Goal: Task Accomplishment & Management: Use online tool/utility

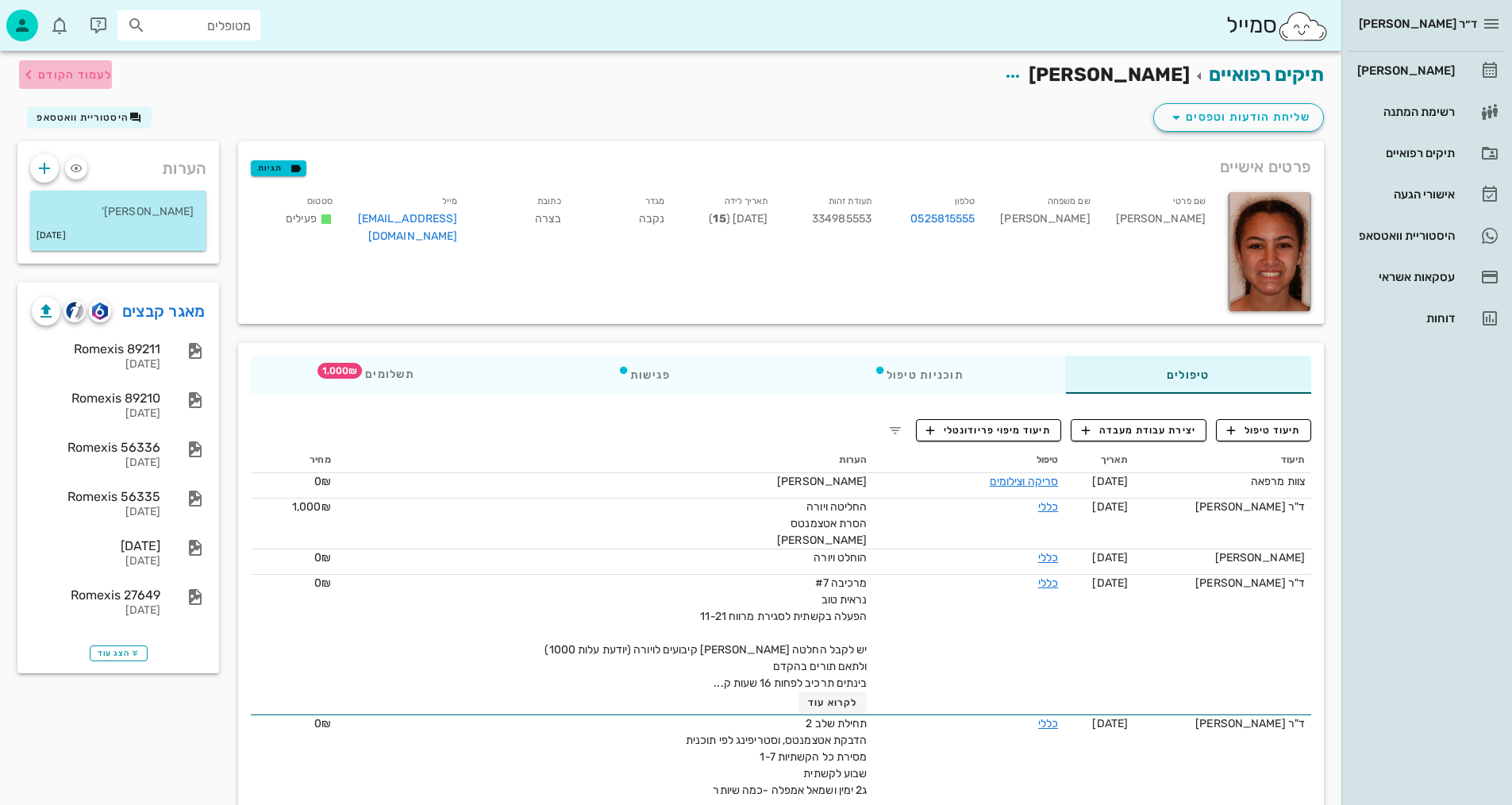
click at [76, 77] on span "לעמוד הקודם" at bounding box center [75, 74] width 73 height 13
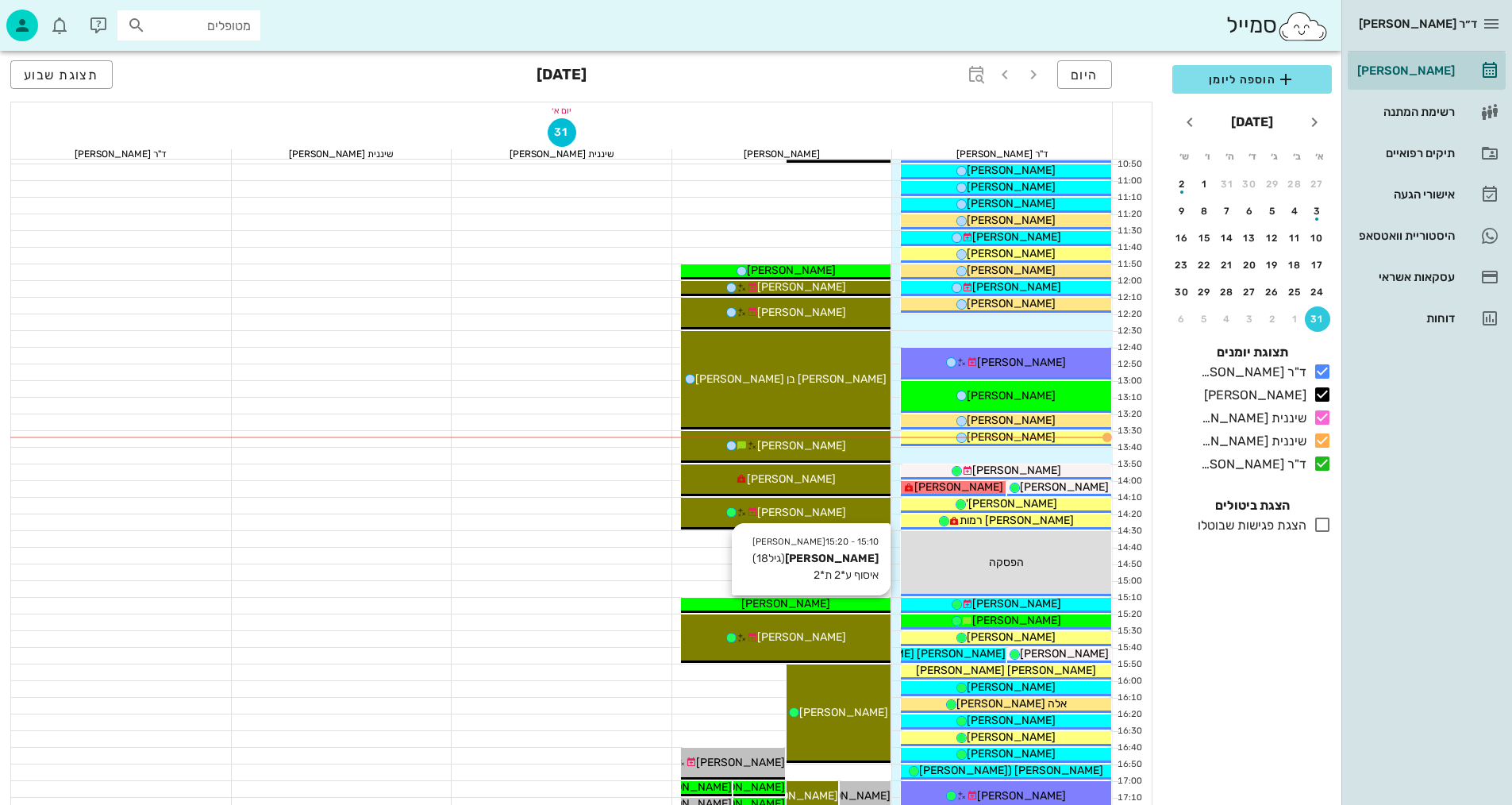
scroll to position [443, 0]
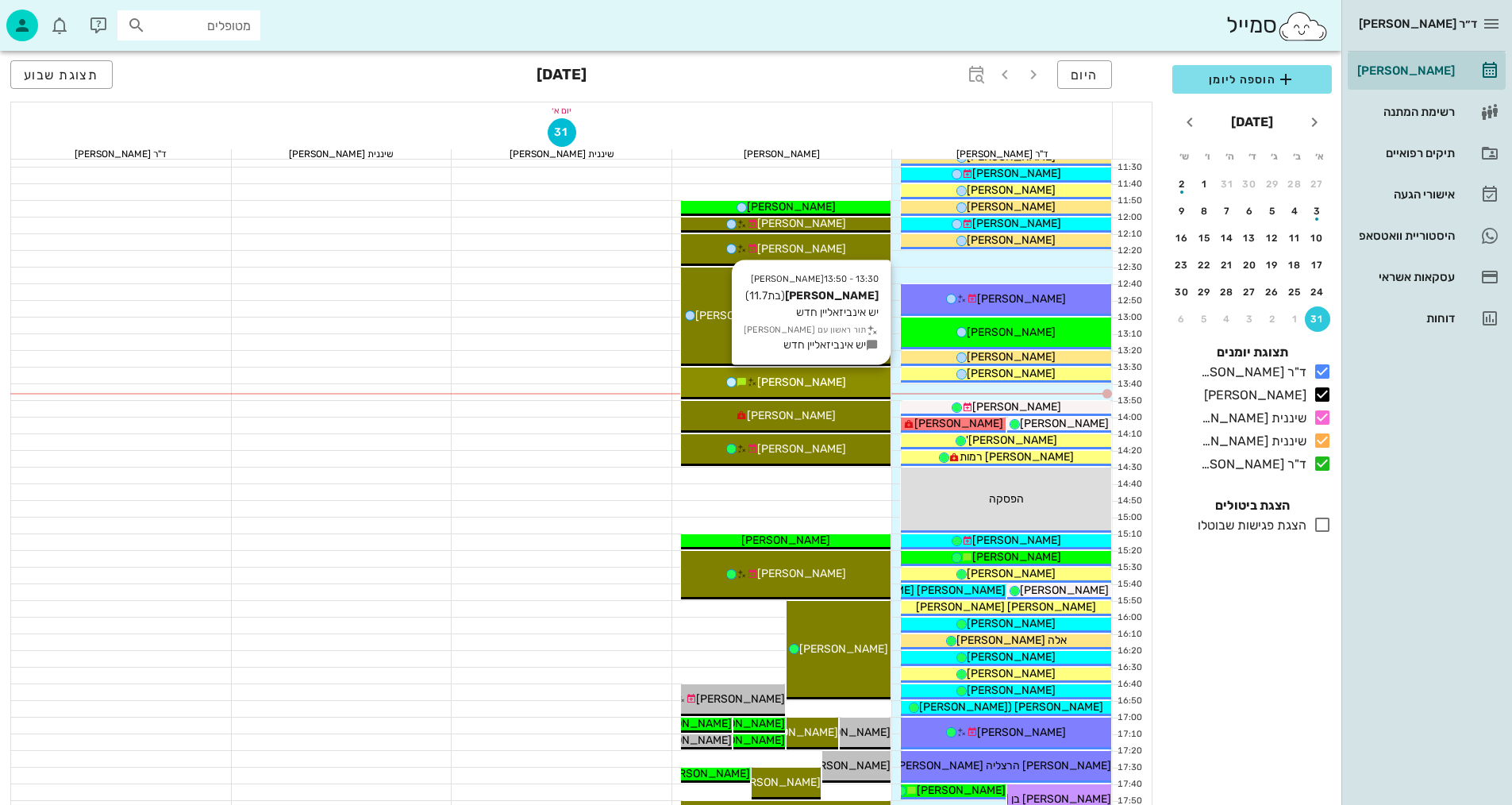
click at [856, 389] on div "[PERSON_NAME]" at bounding box center [786, 382] width 211 height 17
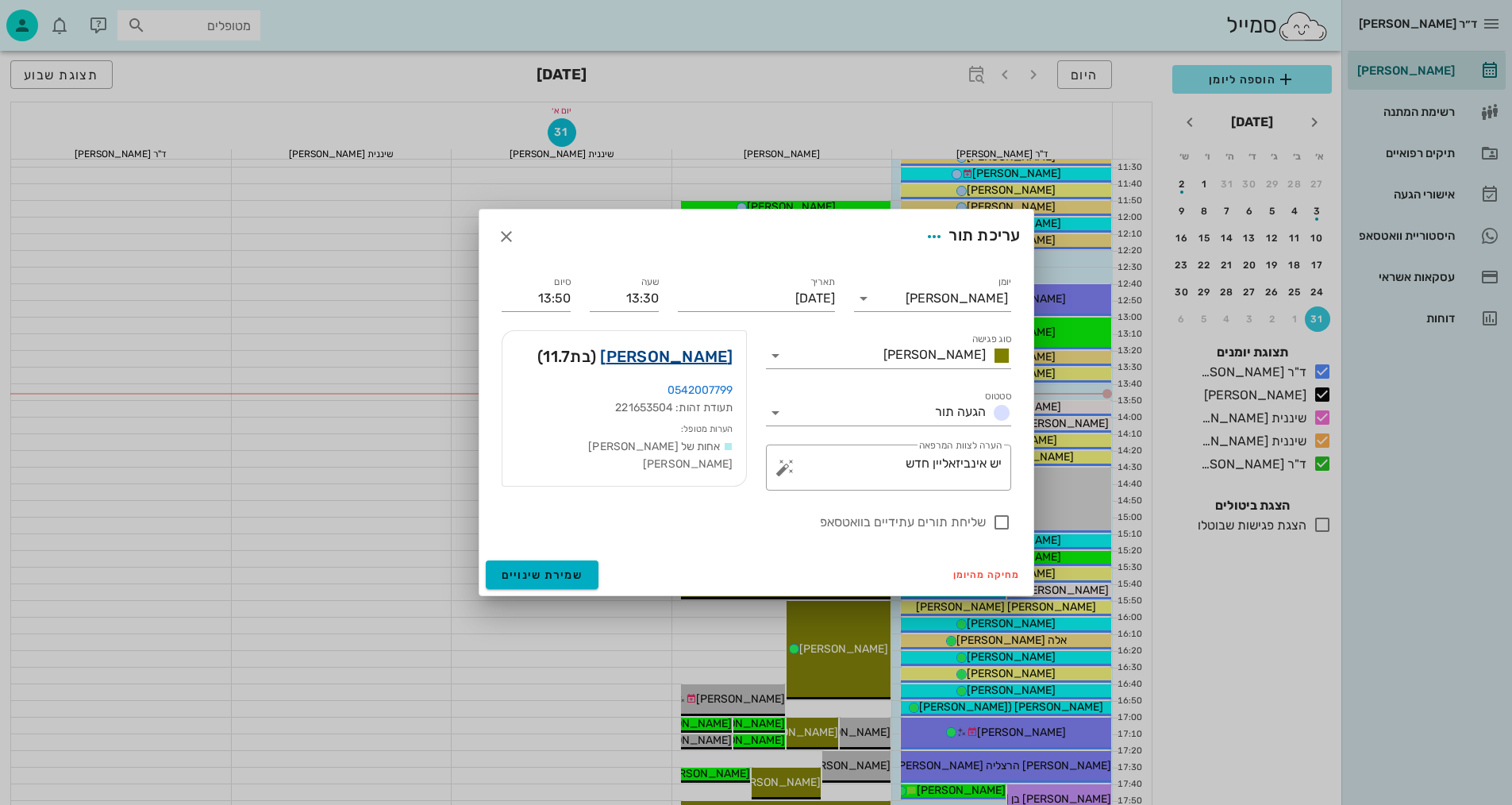
click at [672, 347] on link "[PERSON_NAME]" at bounding box center [666, 356] width 133 height 25
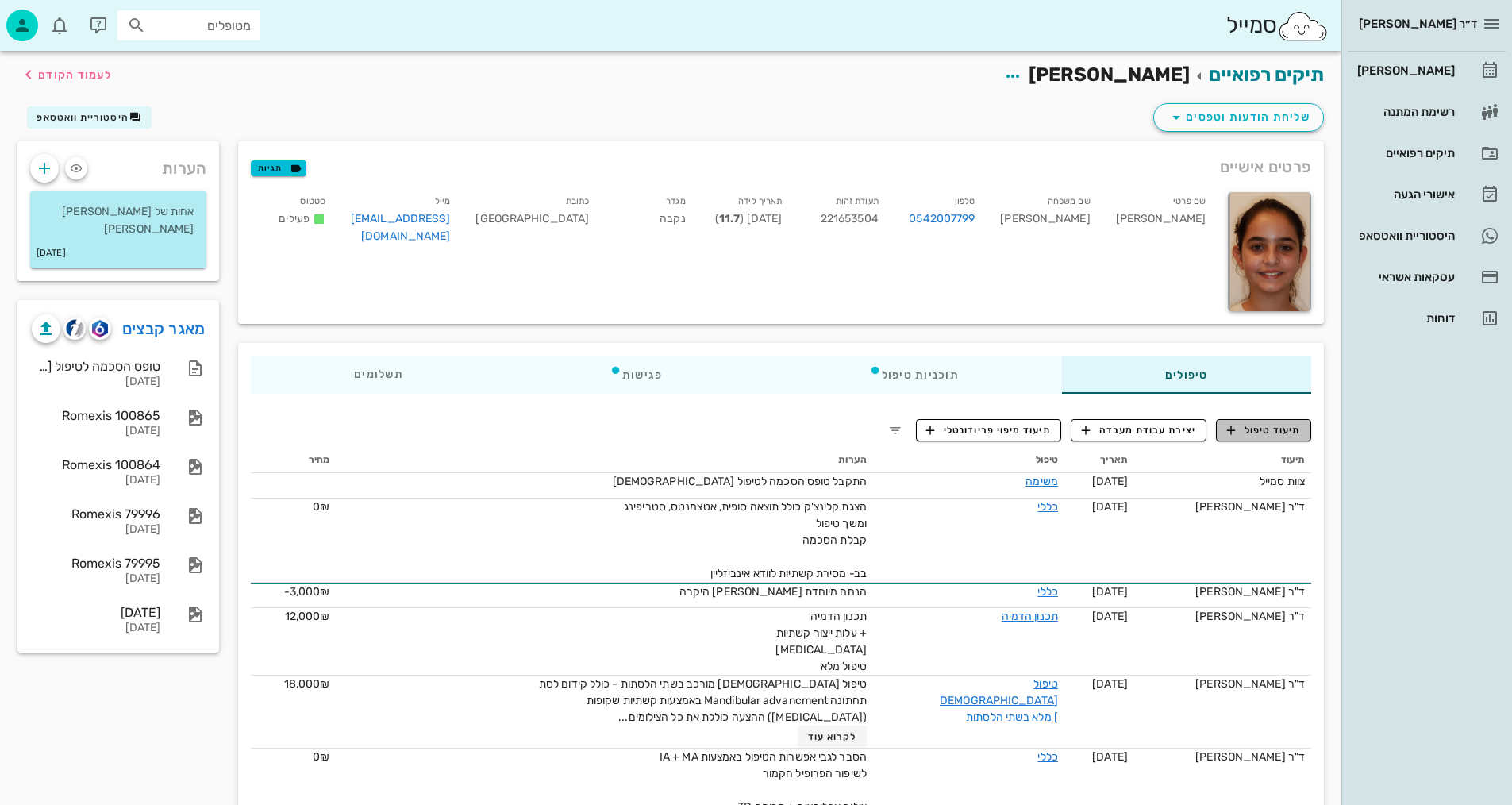
click at [1300, 425] on span "תיעוד טיפול" at bounding box center [1264, 430] width 73 height 14
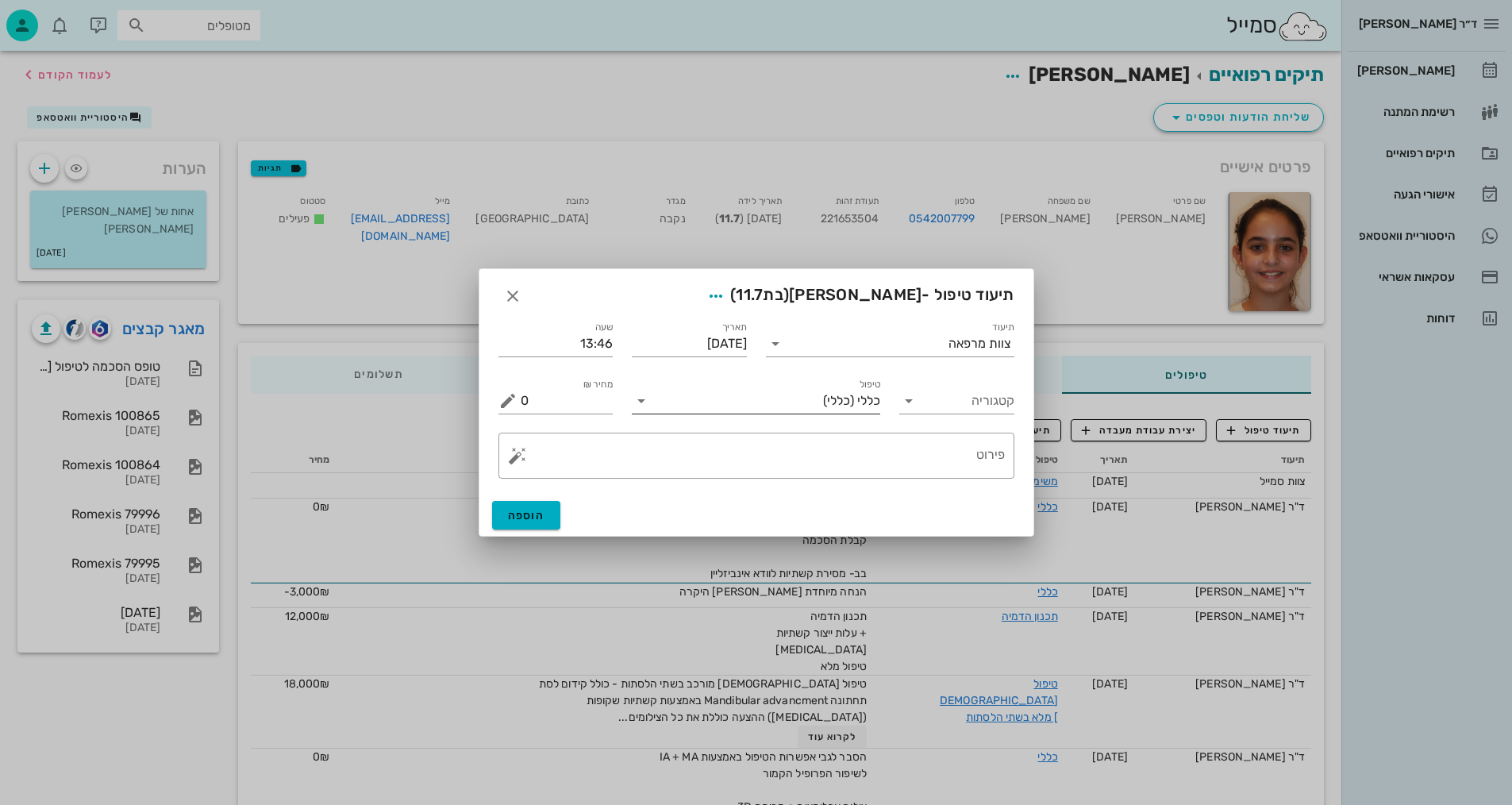
click at [748, 409] on input "טיפול" at bounding box center [739, 401] width 169 height 25
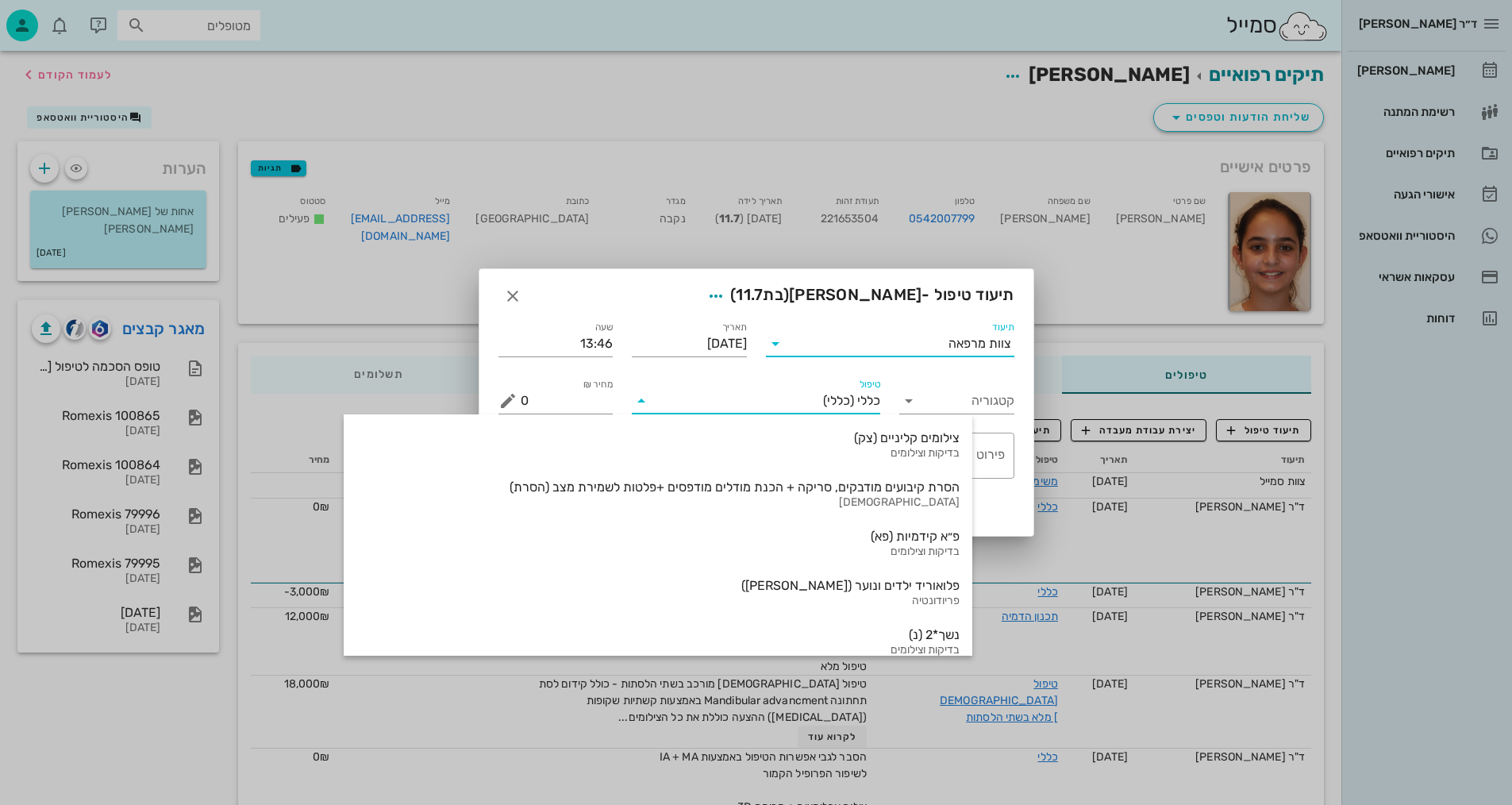
click at [882, 343] on input "תיעוד" at bounding box center [868, 343] width 160 height 25
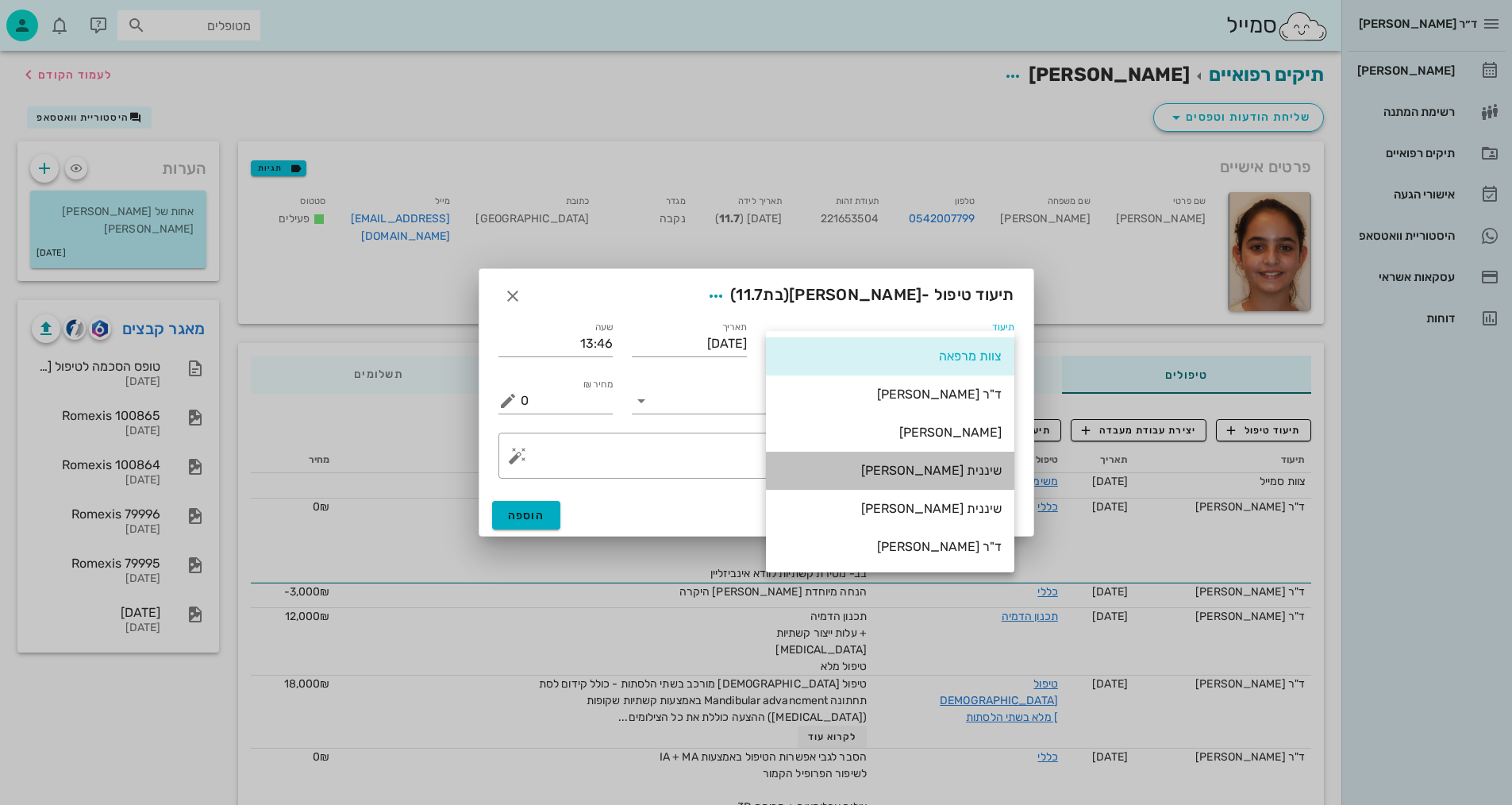
click at [978, 463] on div "שיננית [PERSON_NAME]" at bounding box center [890, 470] width 223 height 15
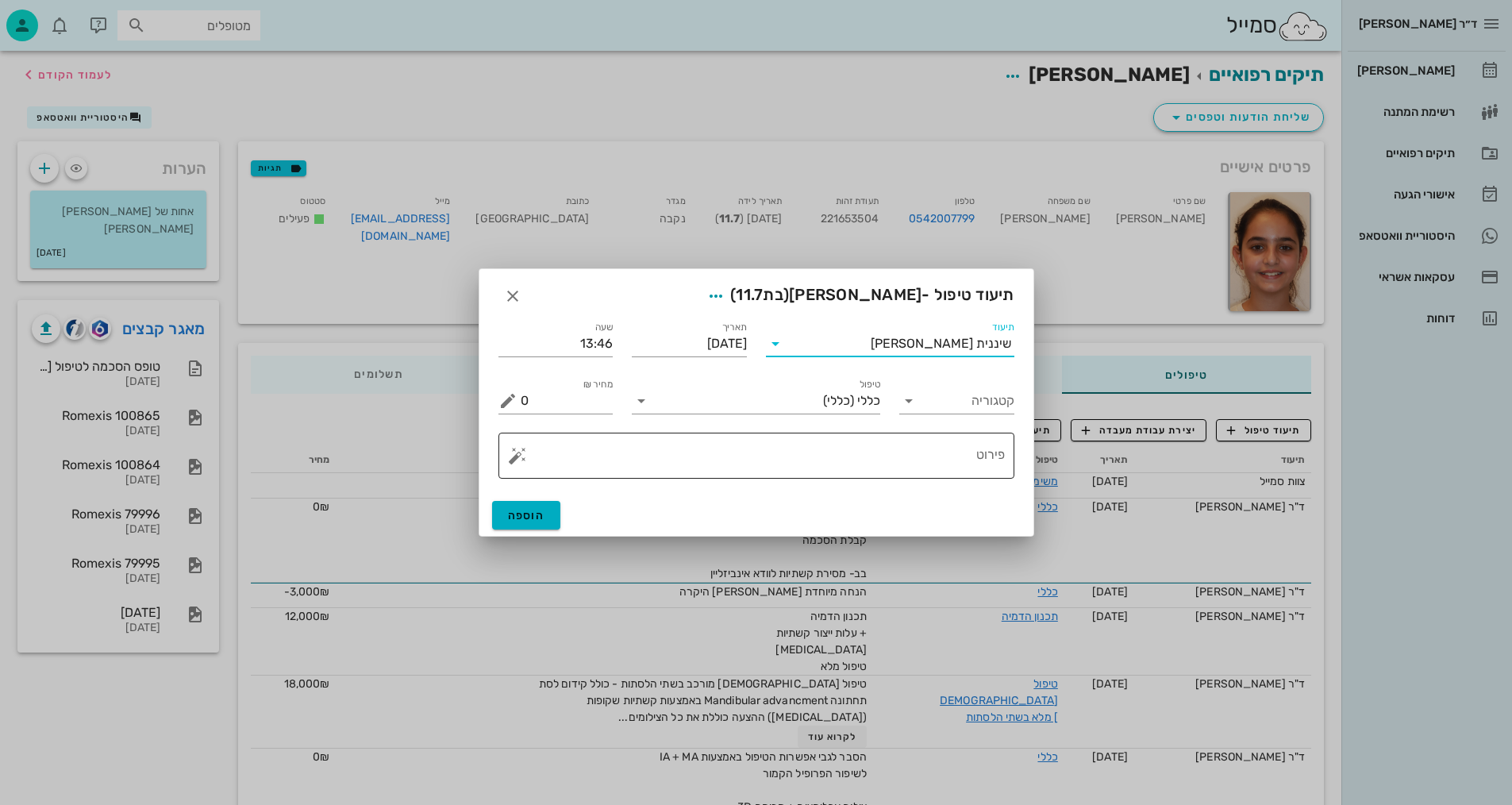
click at [510, 454] on button "button" at bounding box center [517, 455] width 19 height 19
click at [540, 395] on div "[MEDICAL_DATA]" at bounding box center [573, 392] width 129 height 31
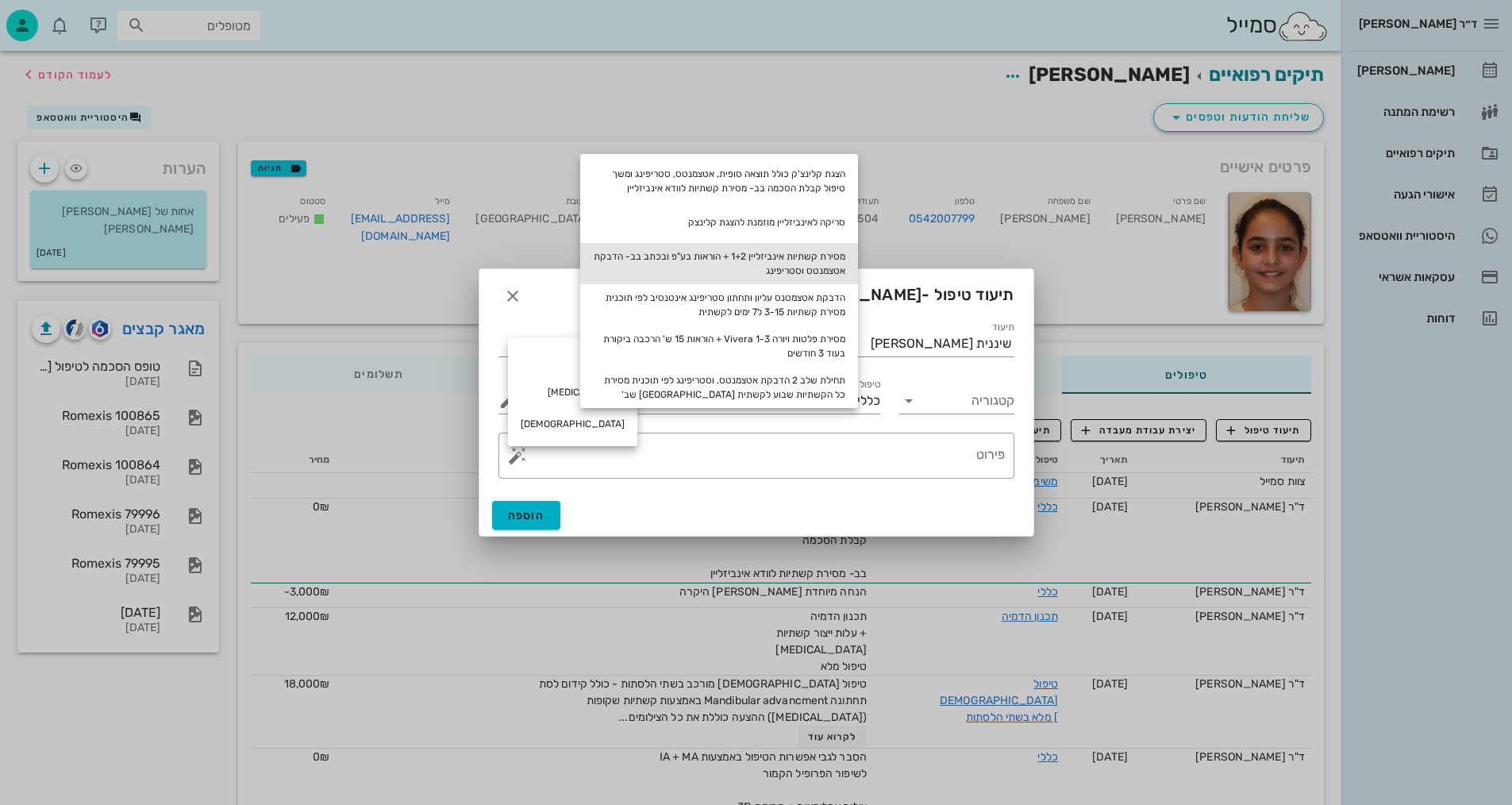
click at [828, 255] on div "מסירת קשתיות אינביזליין 1+2 + הוראות בע"פ ובכתב בב- הדבקת אטצמנטס וסטריפינג" at bounding box center [719, 264] width 278 height 41
type textarea "מסירת קשתיות אינביזליין 1+2 + הוראות בע"פ ובכתב בב- הדבקת אטצמנטס וסטריפינג"
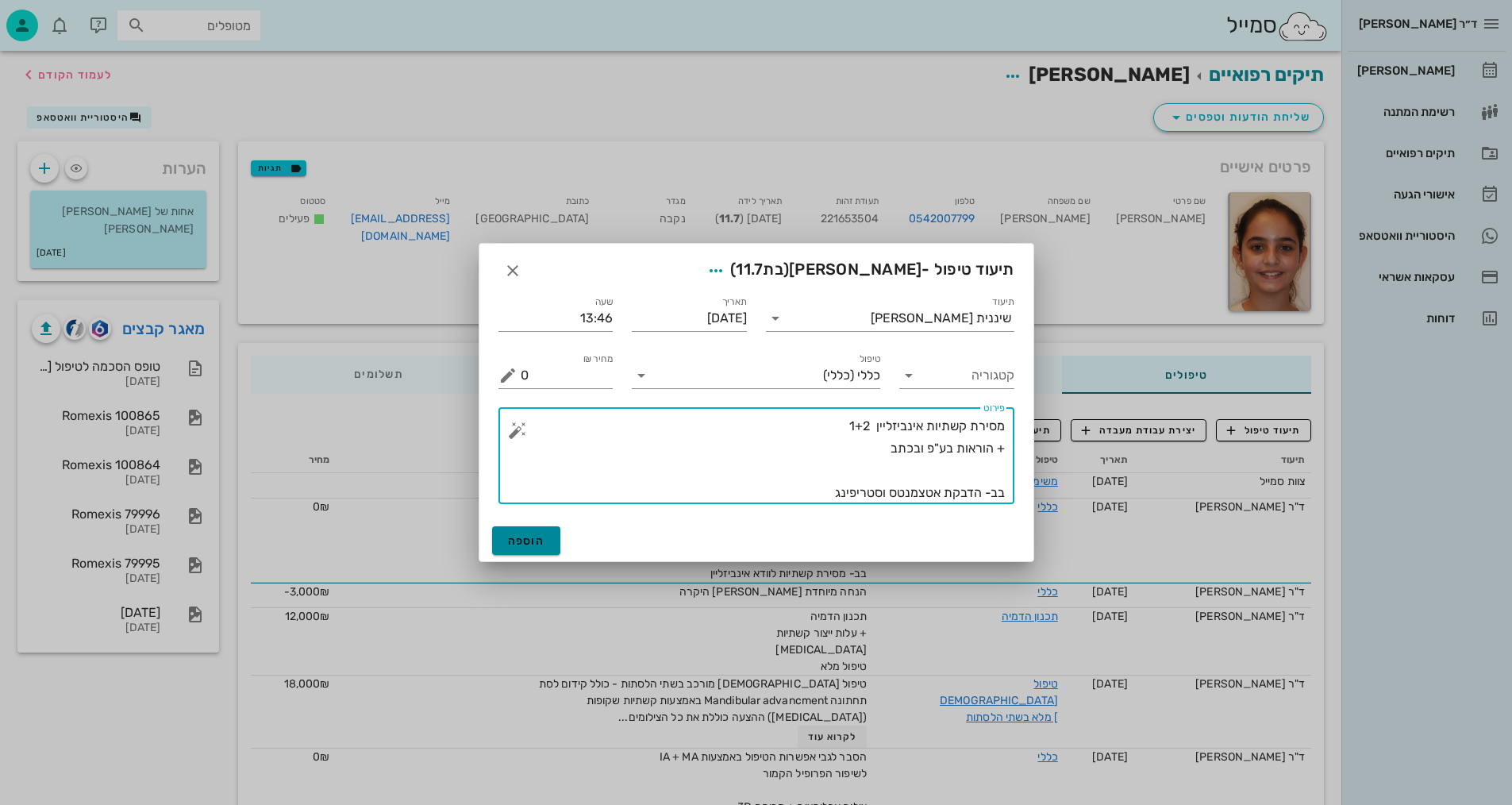
click at [527, 540] on span "הוספה" at bounding box center [527, 541] width 38 height 13
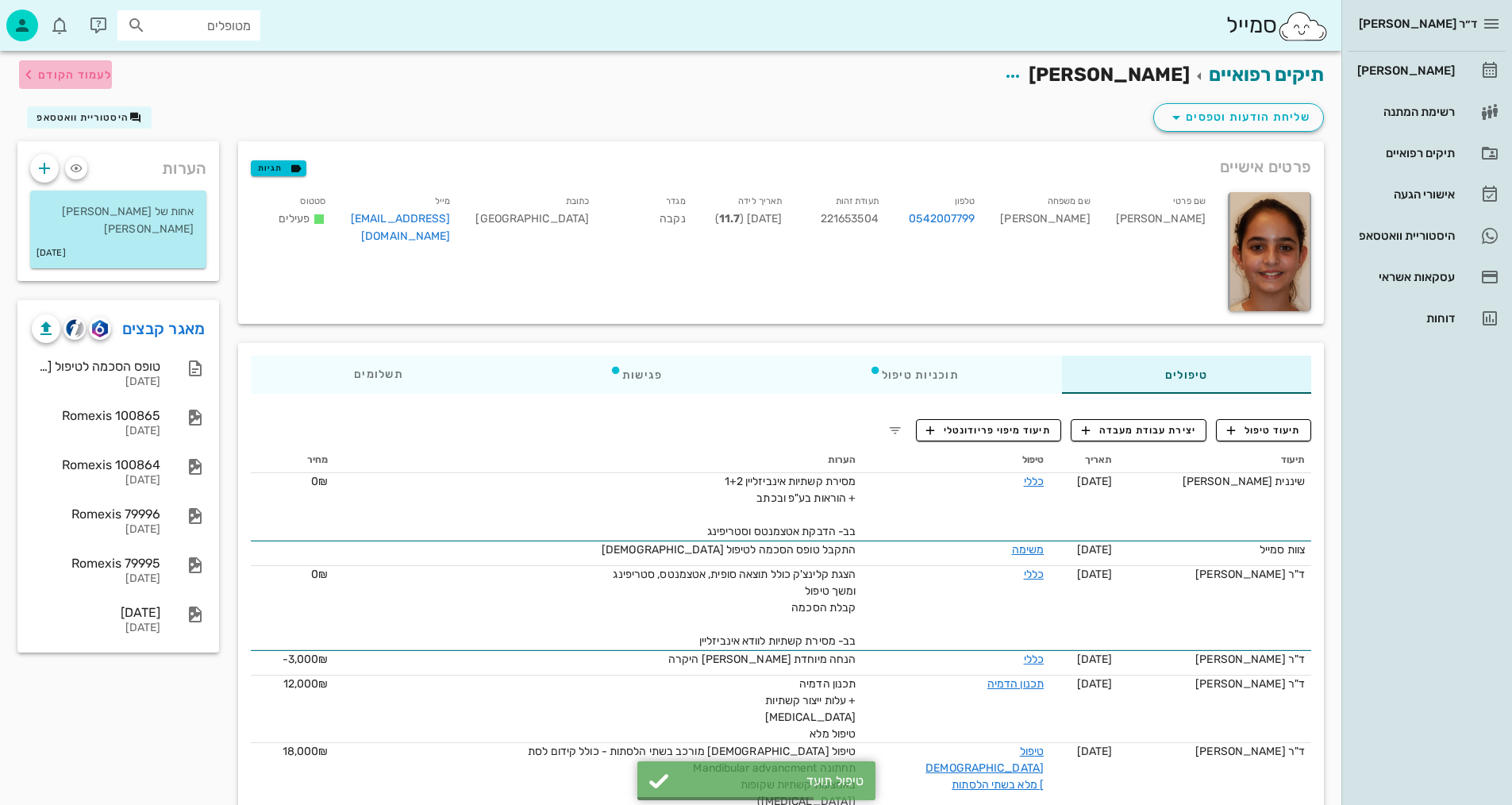
click at [81, 74] on span "לעמוד הקודם" at bounding box center [75, 74] width 73 height 13
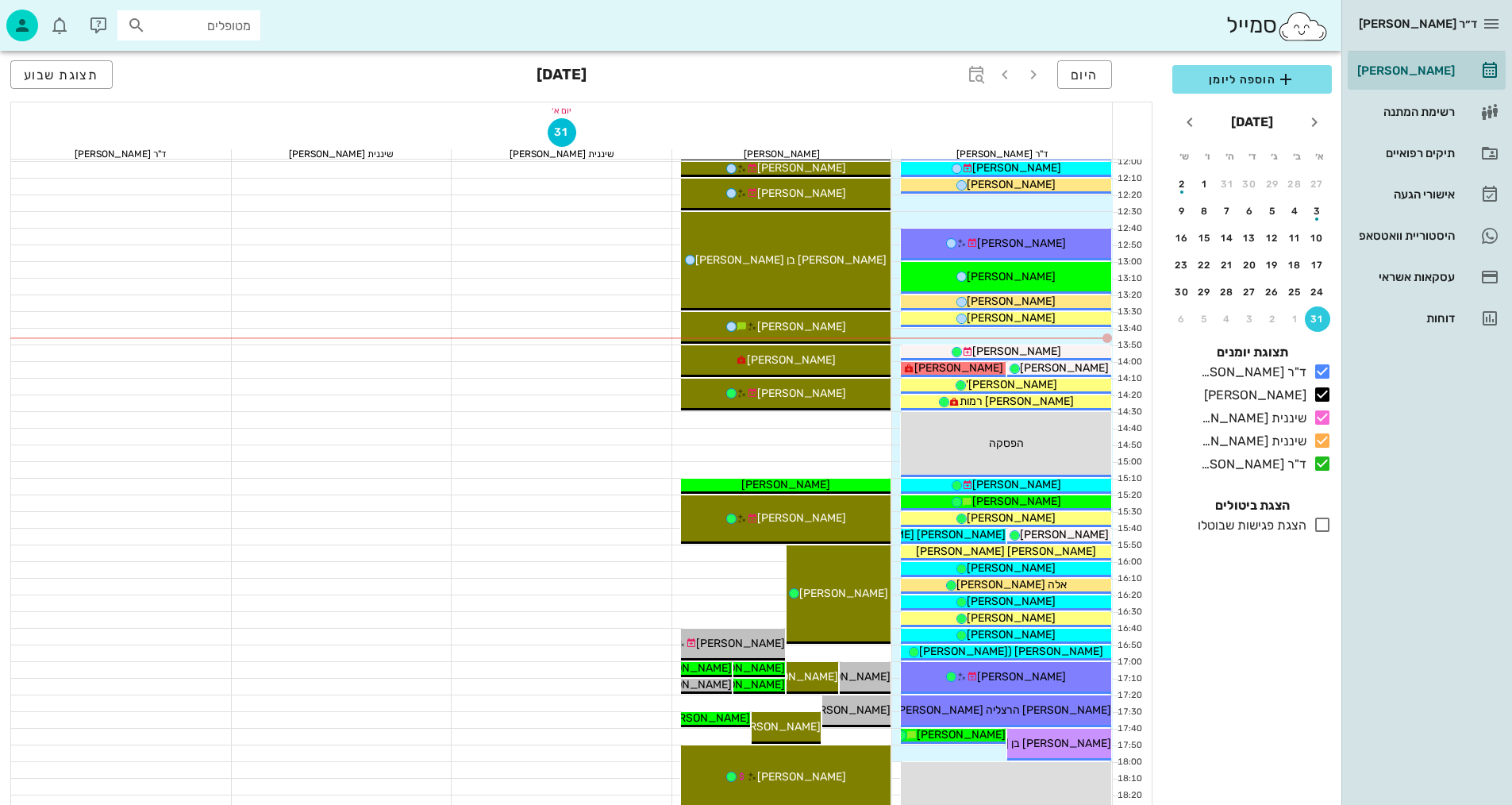
scroll to position [523, 0]
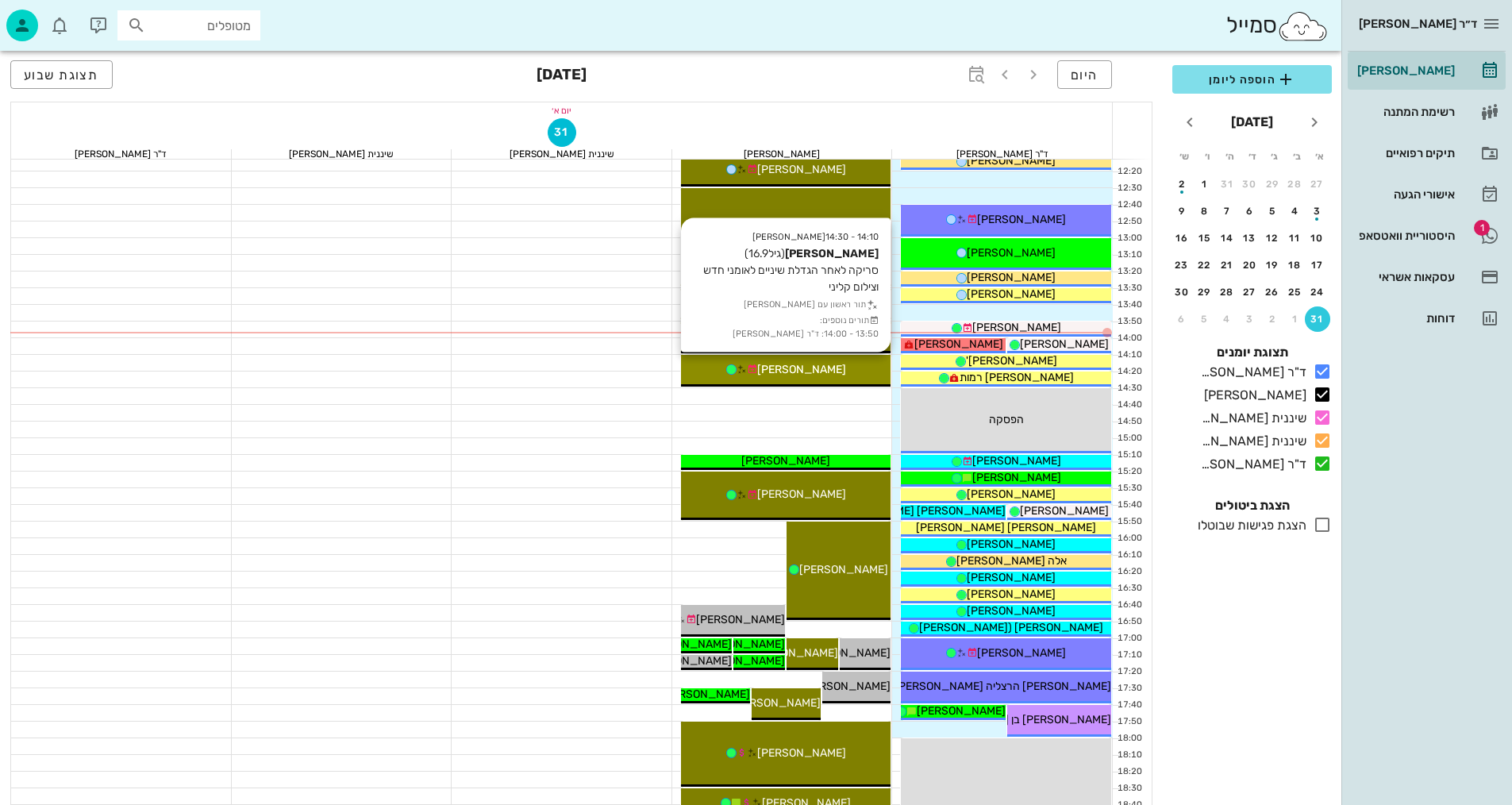
click at [843, 361] on div "[PERSON_NAME]" at bounding box center [786, 369] width 211 height 17
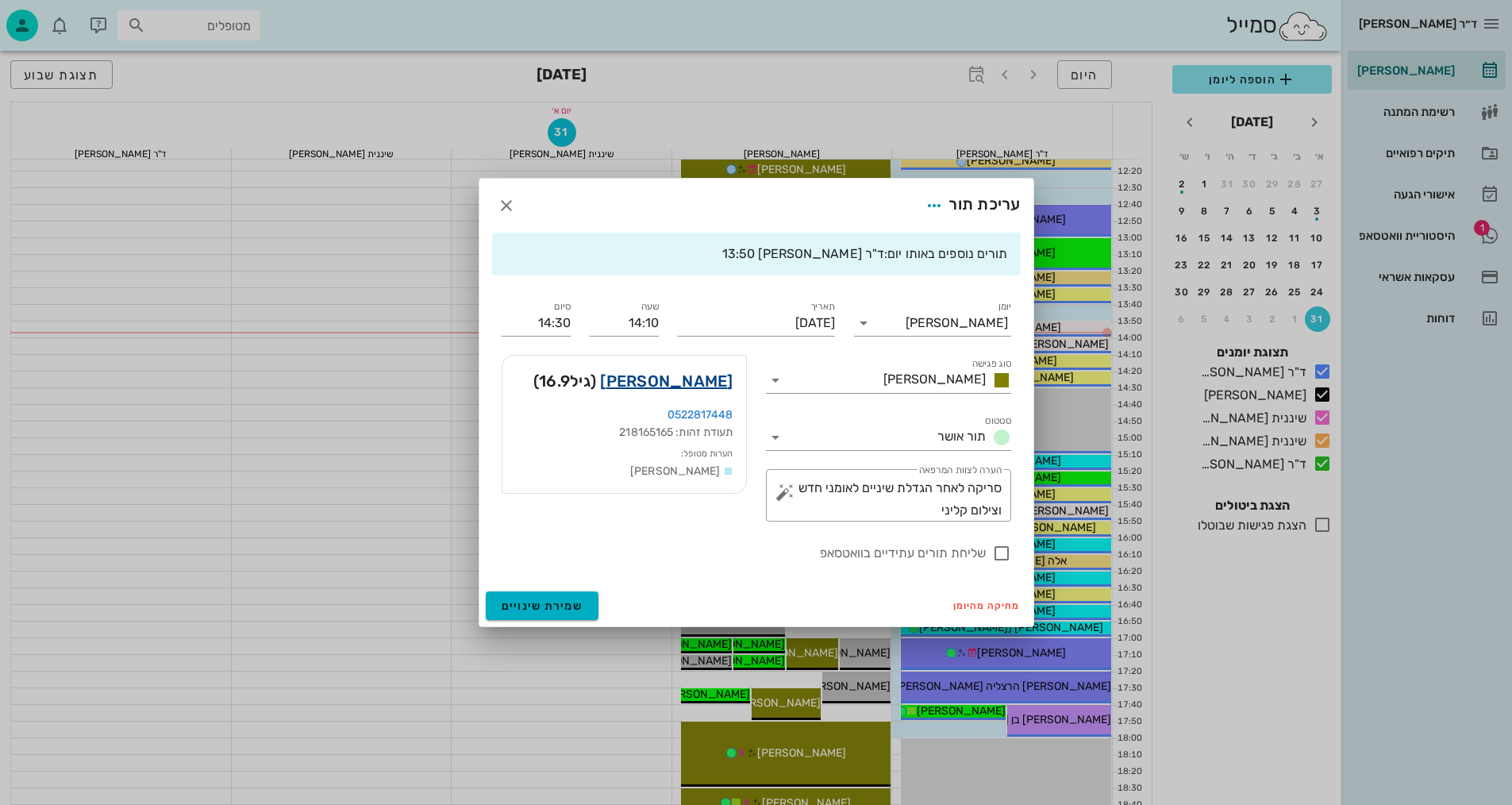
click at [712, 385] on link "[PERSON_NAME]" at bounding box center [666, 381] width 133 height 25
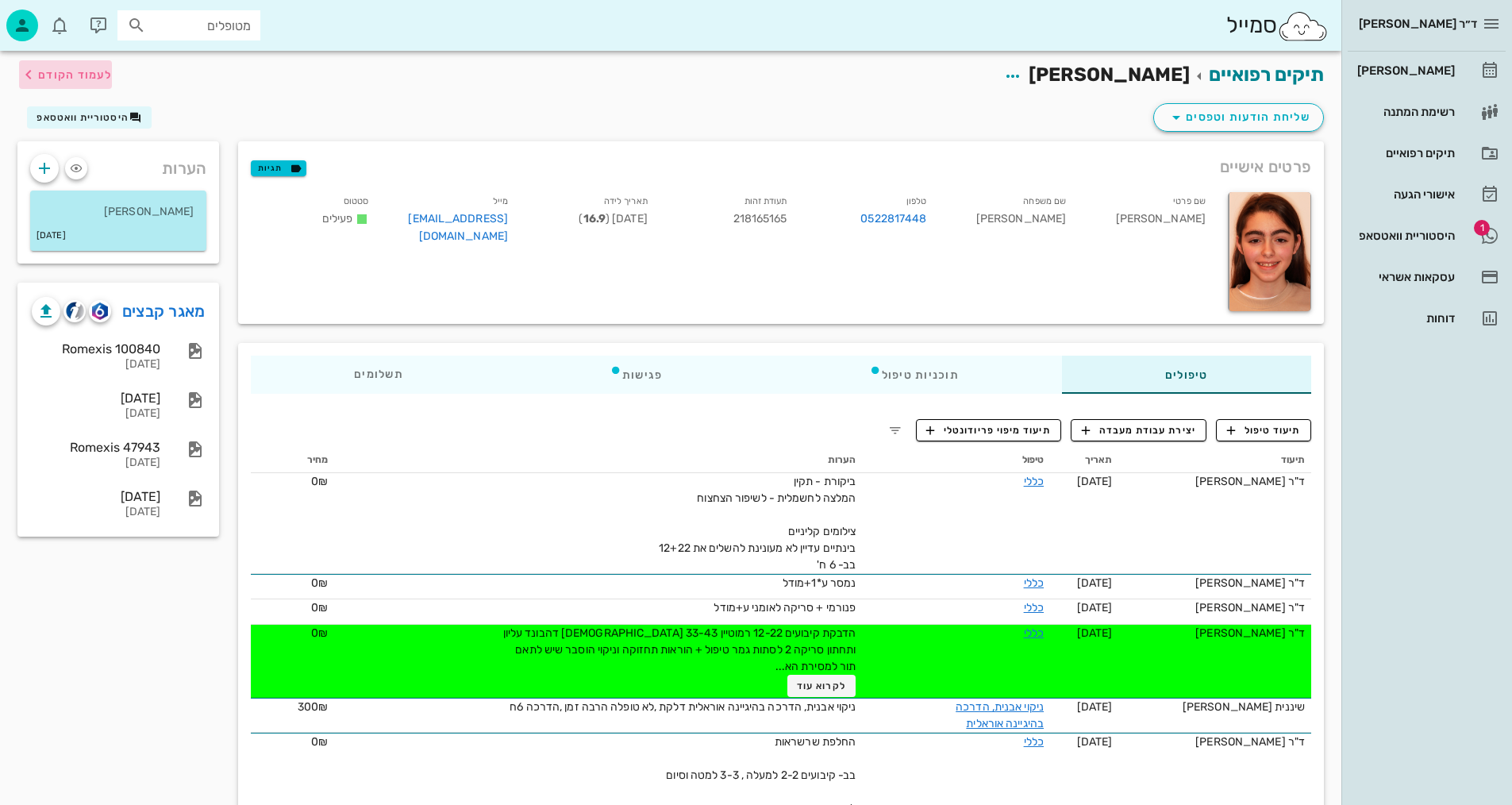
click at [73, 84] on button "לעמוד הקודם" at bounding box center [65, 74] width 93 height 29
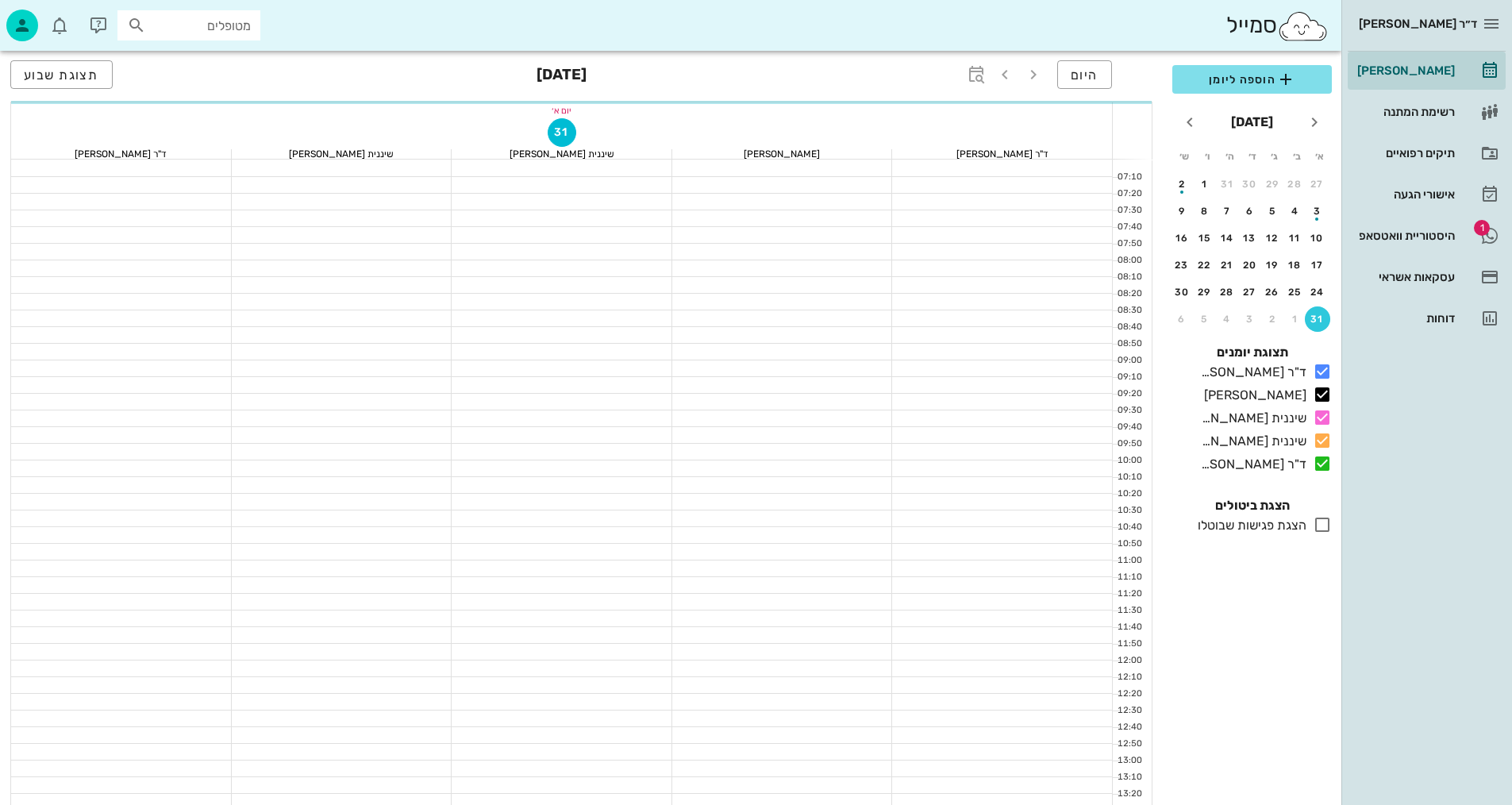
scroll to position [523, 0]
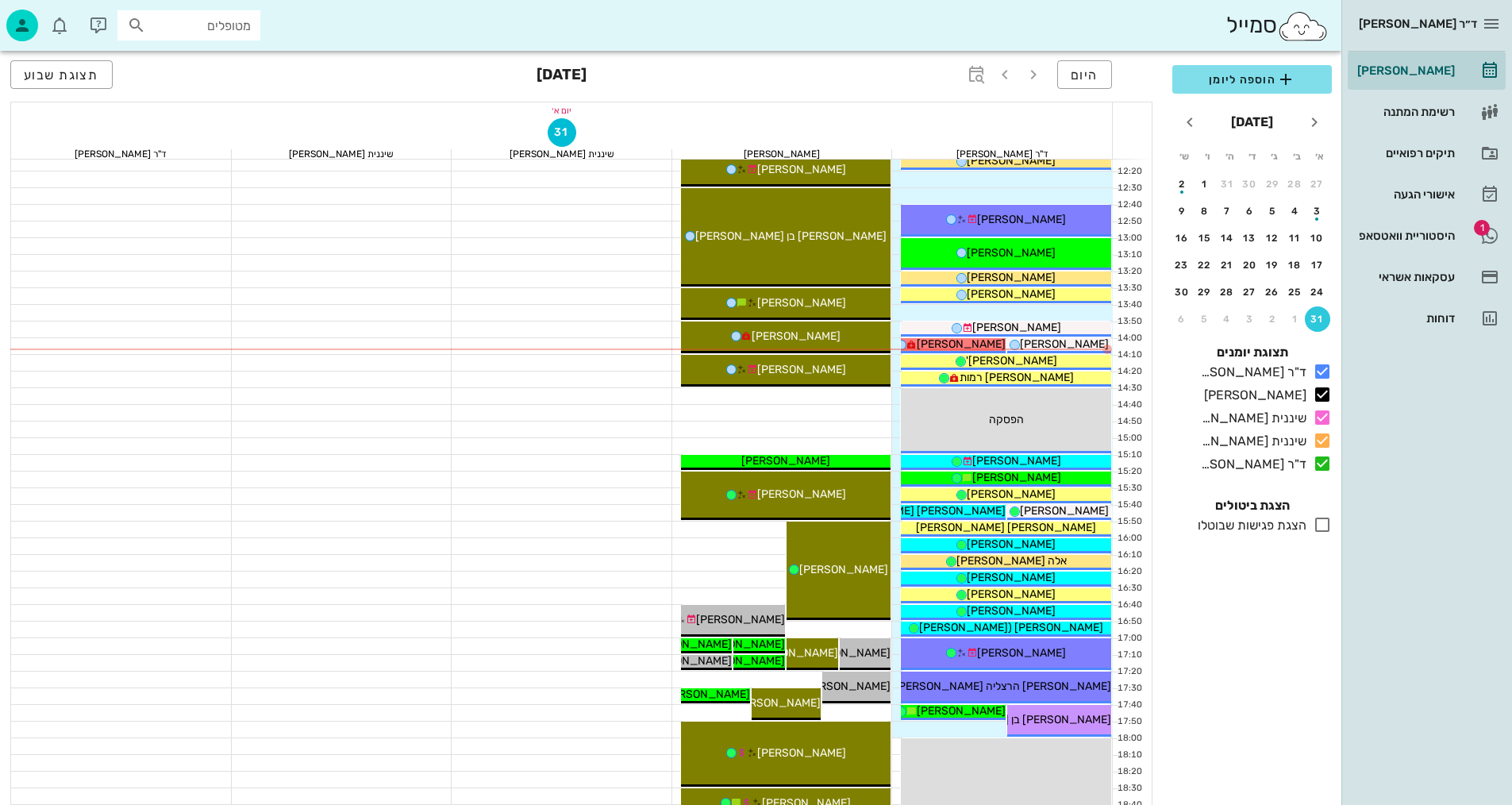
click at [1432, 553] on div "ד״ר [PERSON_NAME] [PERSON_NAME] רשימת המתנה תיקים רפואיים אישורי הגעה 1 היסטורי…" at bounding box center [1427, 402] width 170 height 805
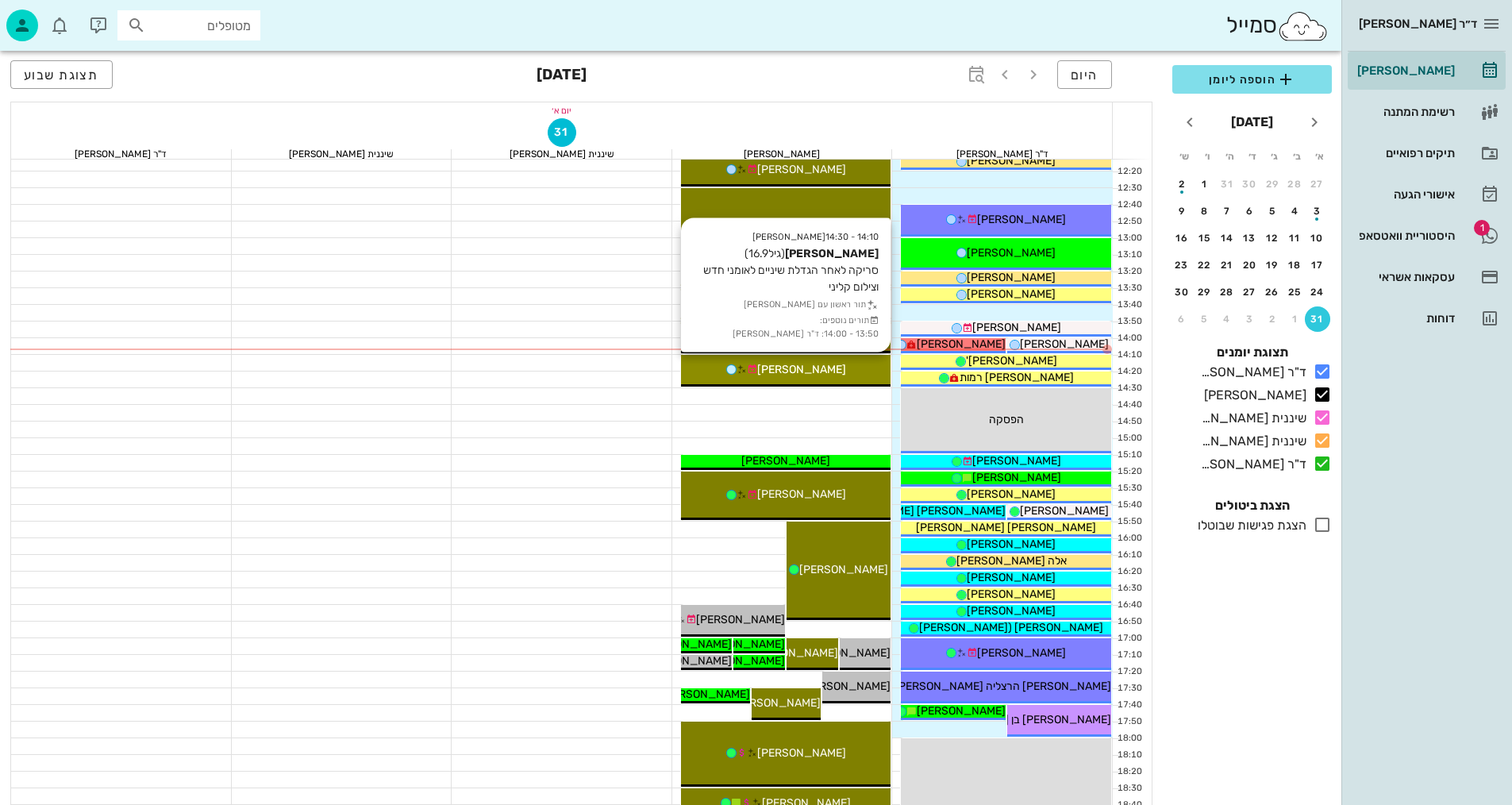
click at [859, 363] on div "[PERSON_NAME]" at bounding box center [786, 369] width 211 height 17
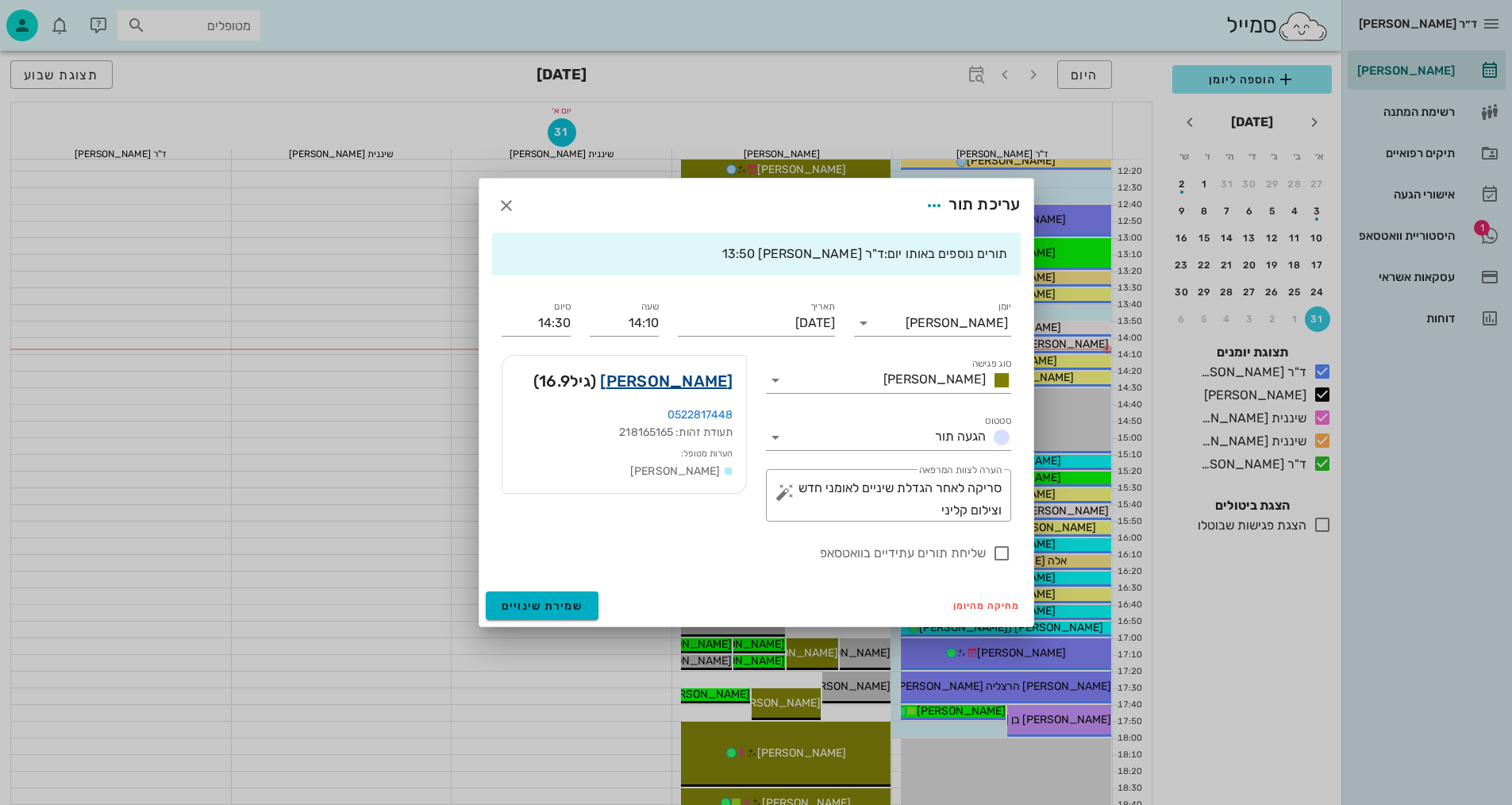
click at [712, 380] on link "[PERSON_NAME]" at bounding box center [666, 381] width 133 height 25
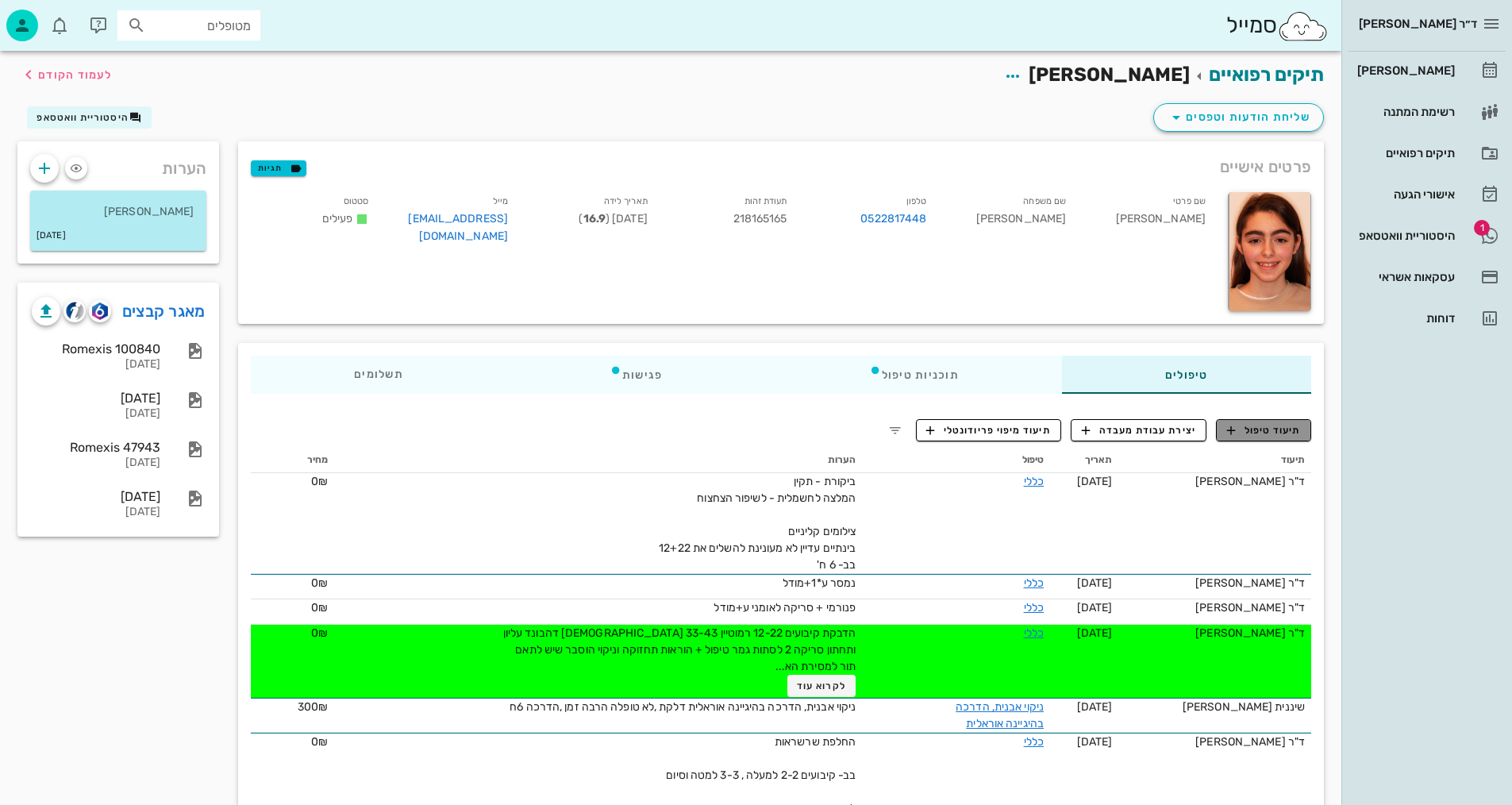
click at [1268, 437] on button "תיעוד טיפול" at bounding box center [1264, 430] width 95 height 22
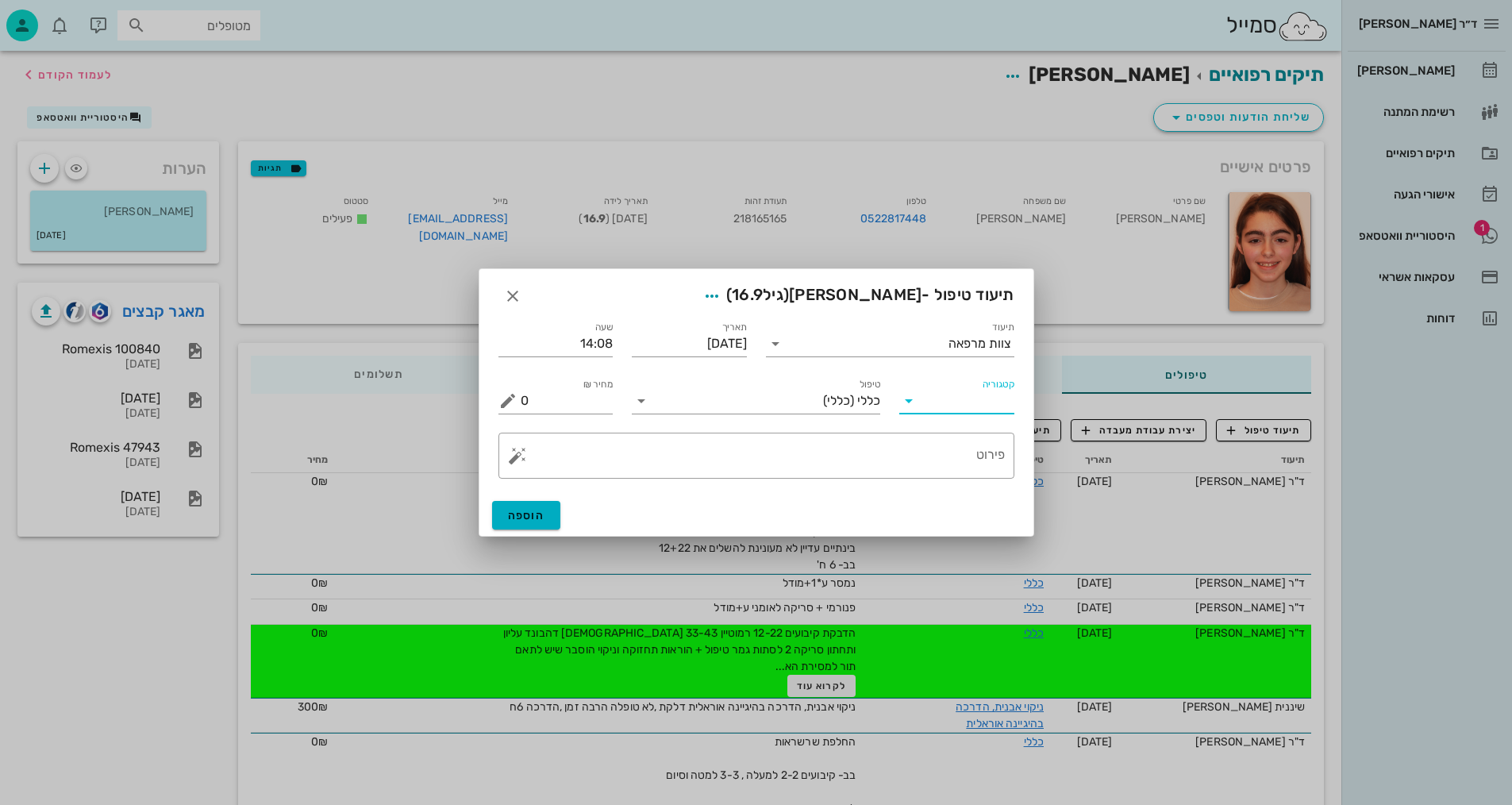
click at [977, 391] on input "קטגוריה" at bounding box center [970, 401] width 90 height 25
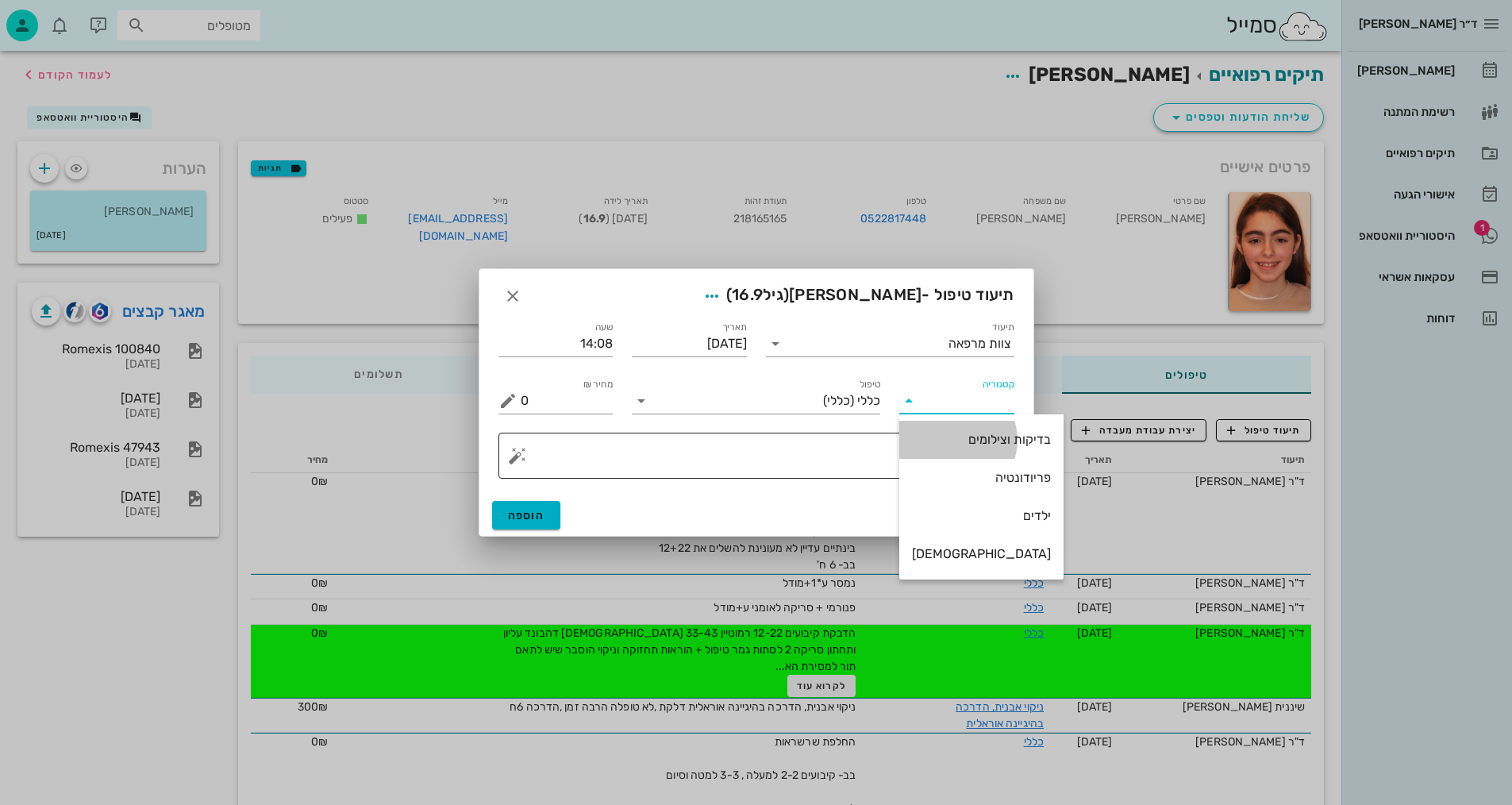
drag, startPoint x: 978, startPoint y: 442, endPoint x: 834, endPoint y: 437, distance: 144.1
click at [953, 447] on div "בדיקות וצילומים" at bounding box center [981, 439] width 139 height 34
type input "בדיקות וצילומים"
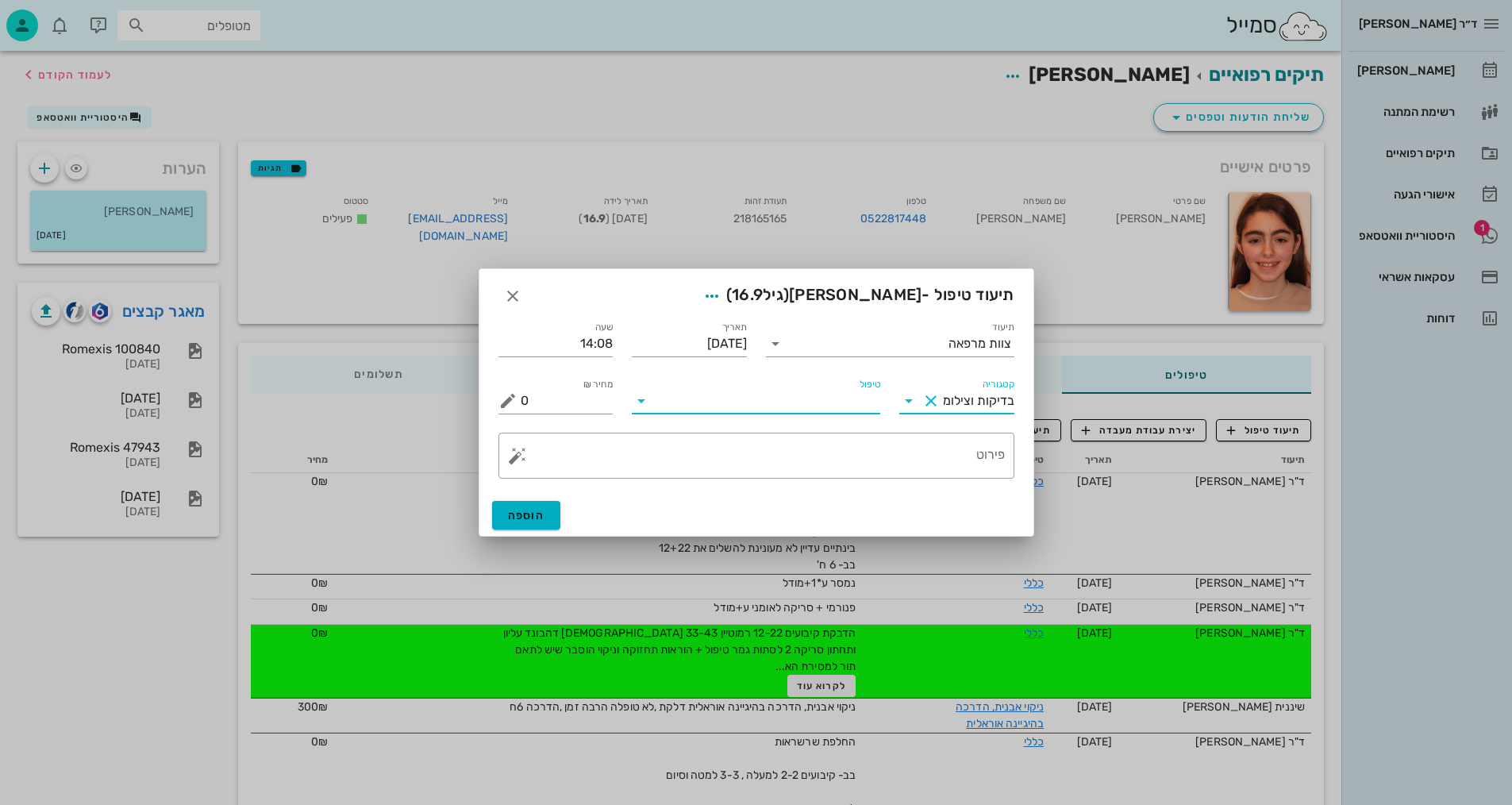
click at [761, 412] on div "טיפול" at bounding box center [756, 401] width 248 height 25
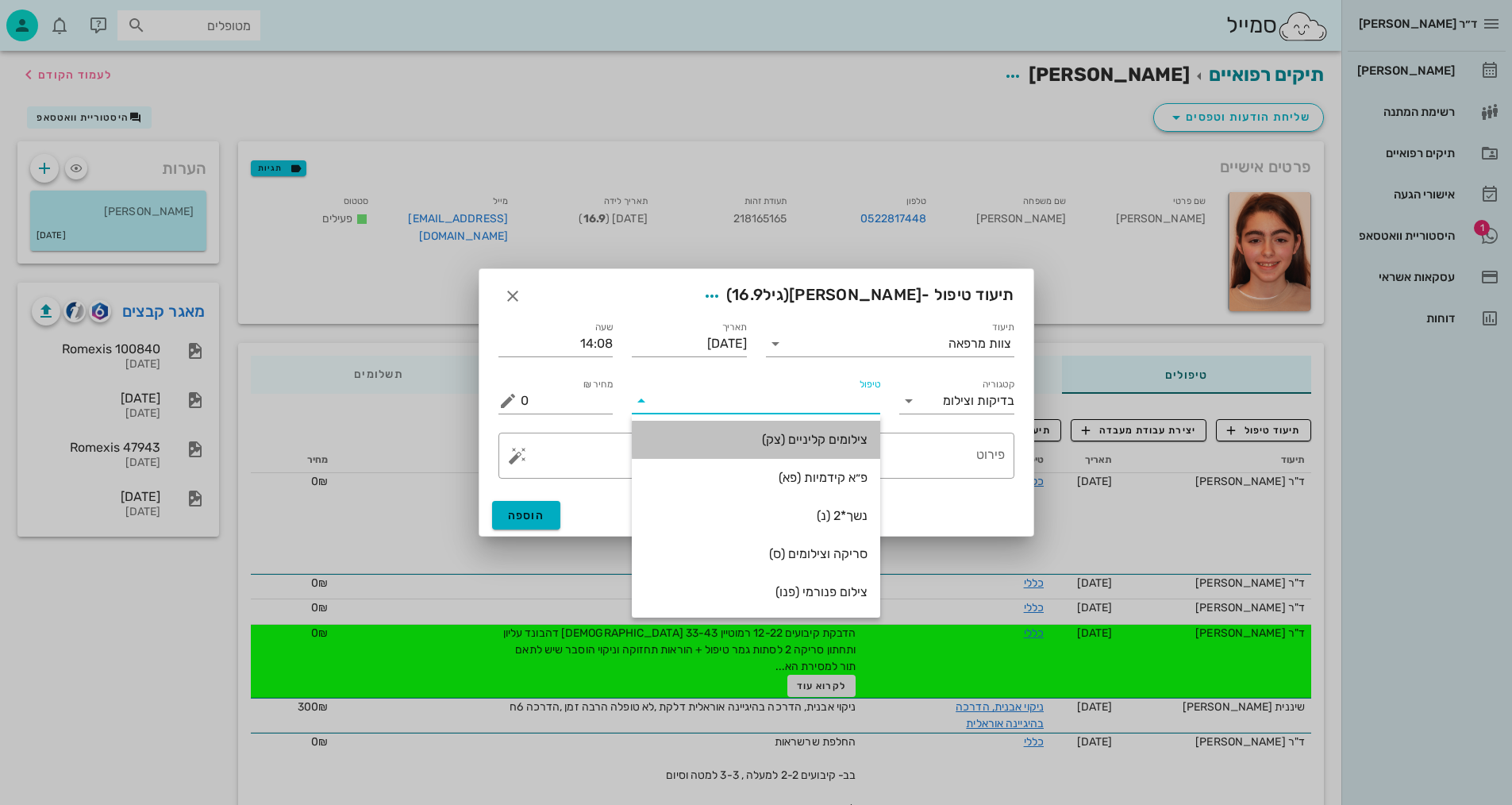
click at [798, 445] on div "צילומים קליניים (צק)" at bounding box center [756, 439] width 223 height 15
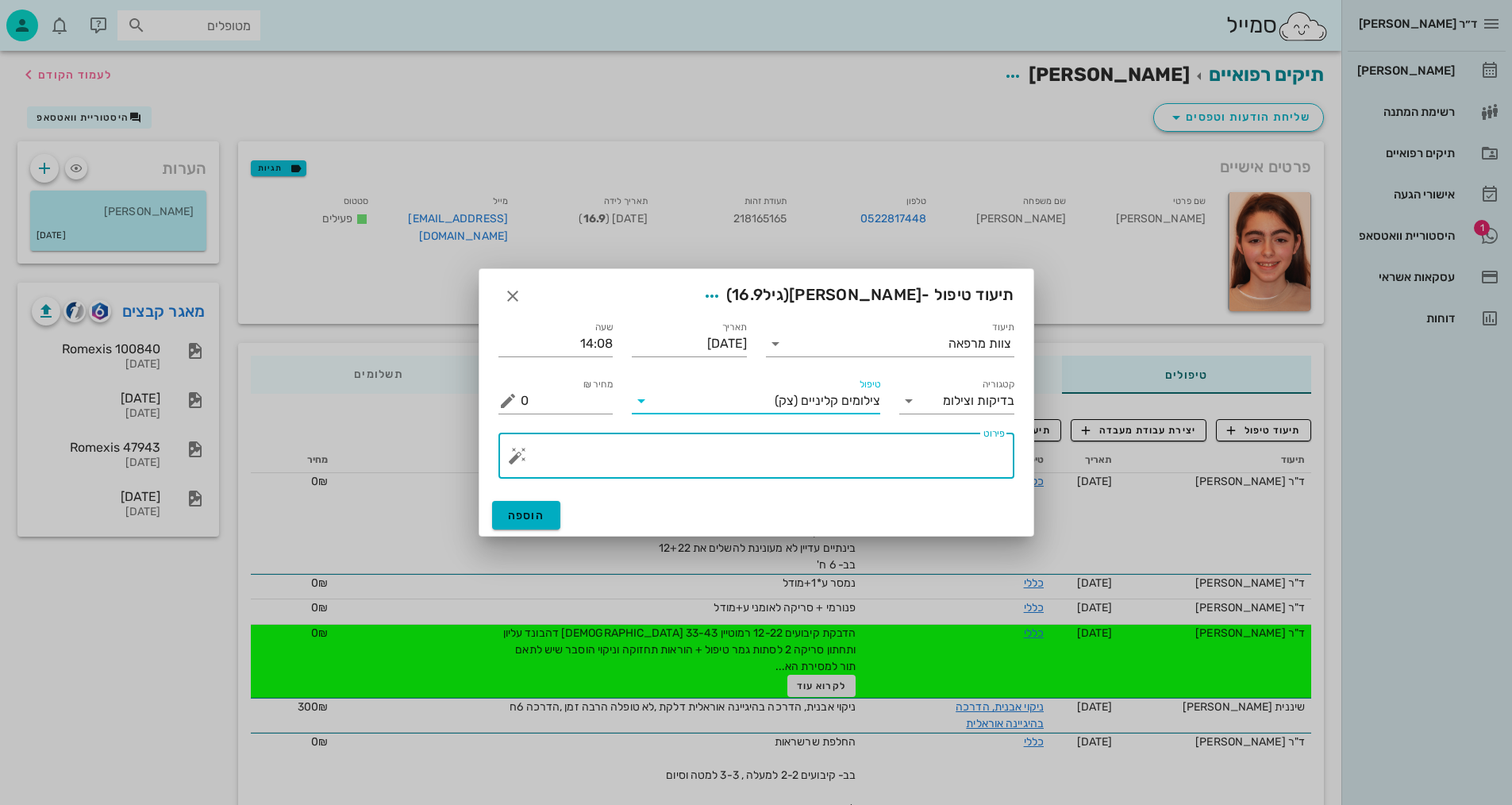
click at [952, 454] on textarea "פירוט" at bounding box center [763, 459] width 484 height 39
type textarea "ק"
type textarea "צילומים קלינים - [PERSON_NAME]"
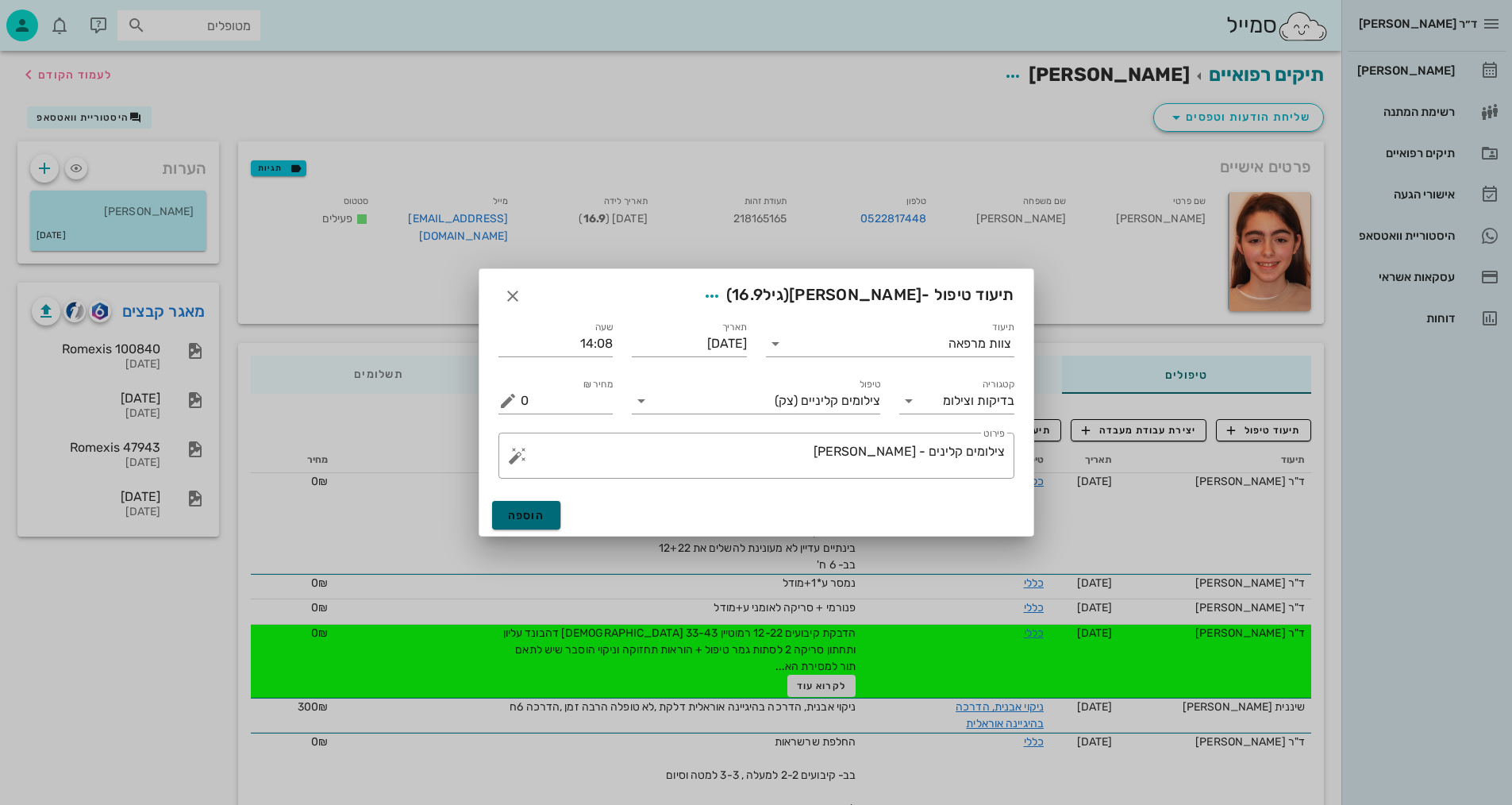
click at [518, 515] on span "הוספה" at bounding box center [527, 515] width 38 height 13
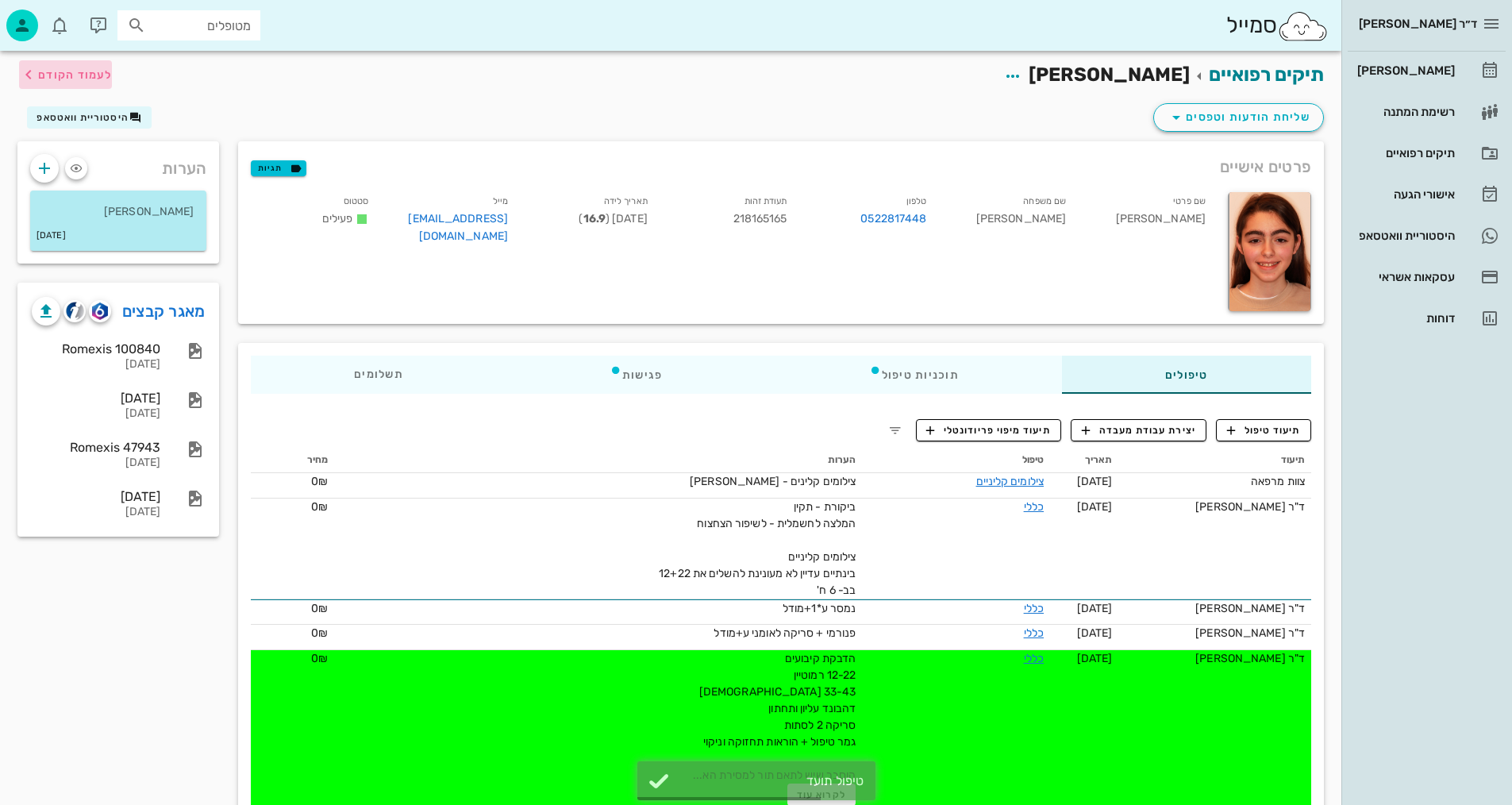
click at [91, 78] on span "לעמוד הקודם" at bounding box center [75, 74] width 73 height 13
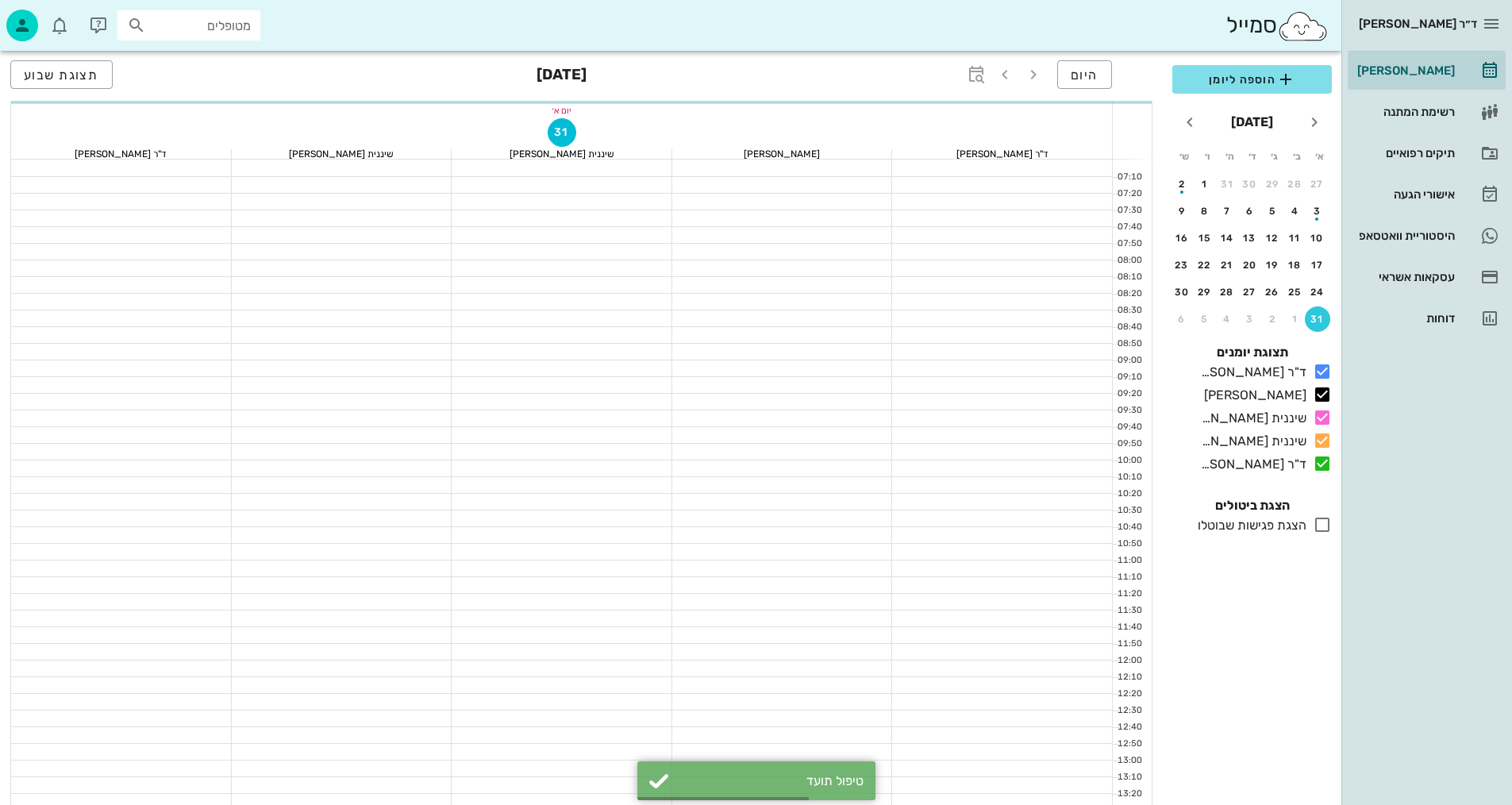
scroll to position [523, 0]
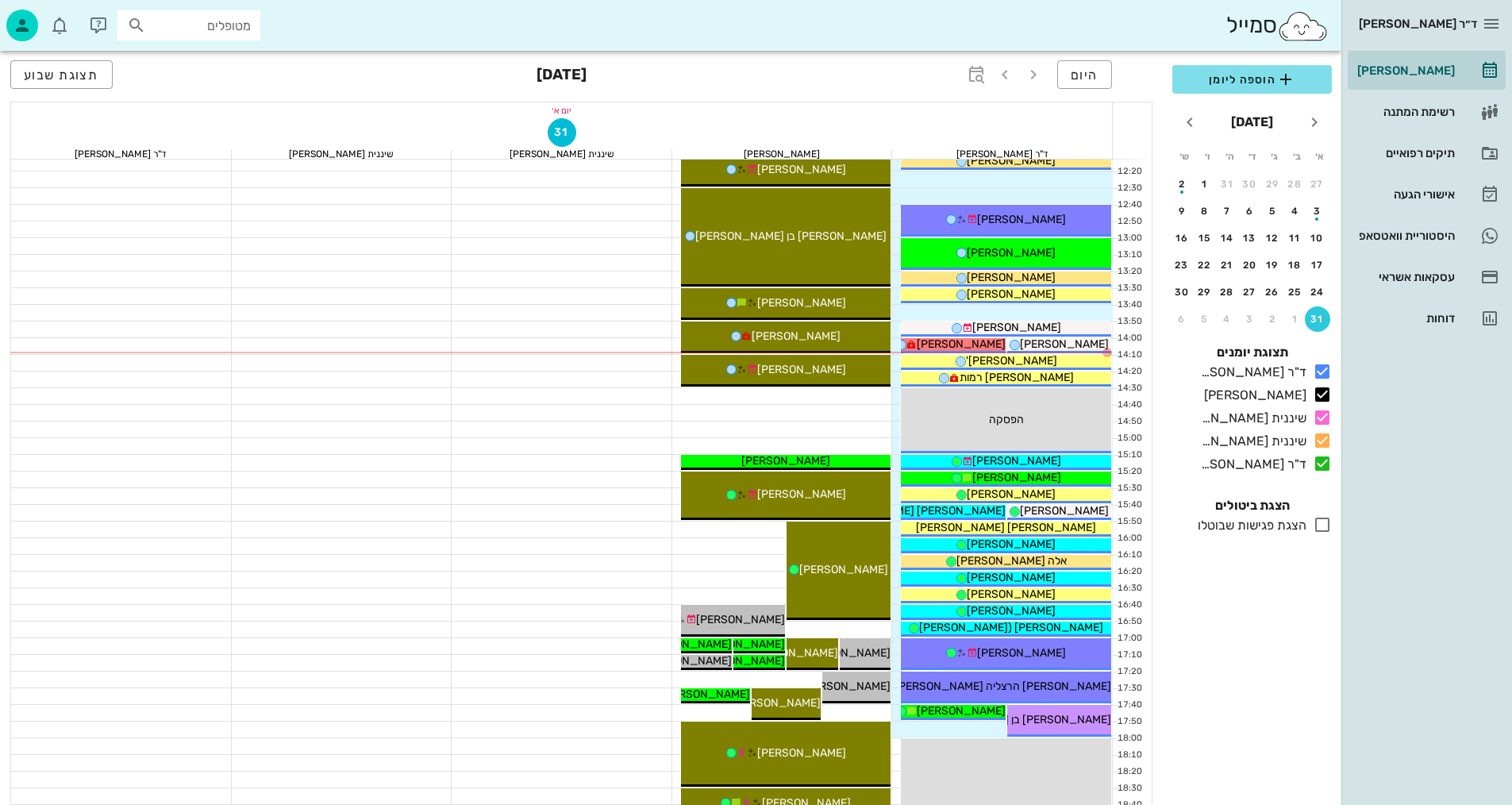
click at [733, 381] on div "14:10 - 14:30 [PERSON_NAME] [PERSON_NAME] (גיל 16.9 ) סריקה לאחר הגדלת שיניים ל…" at bounding box center [786, 370] width 211 height 31
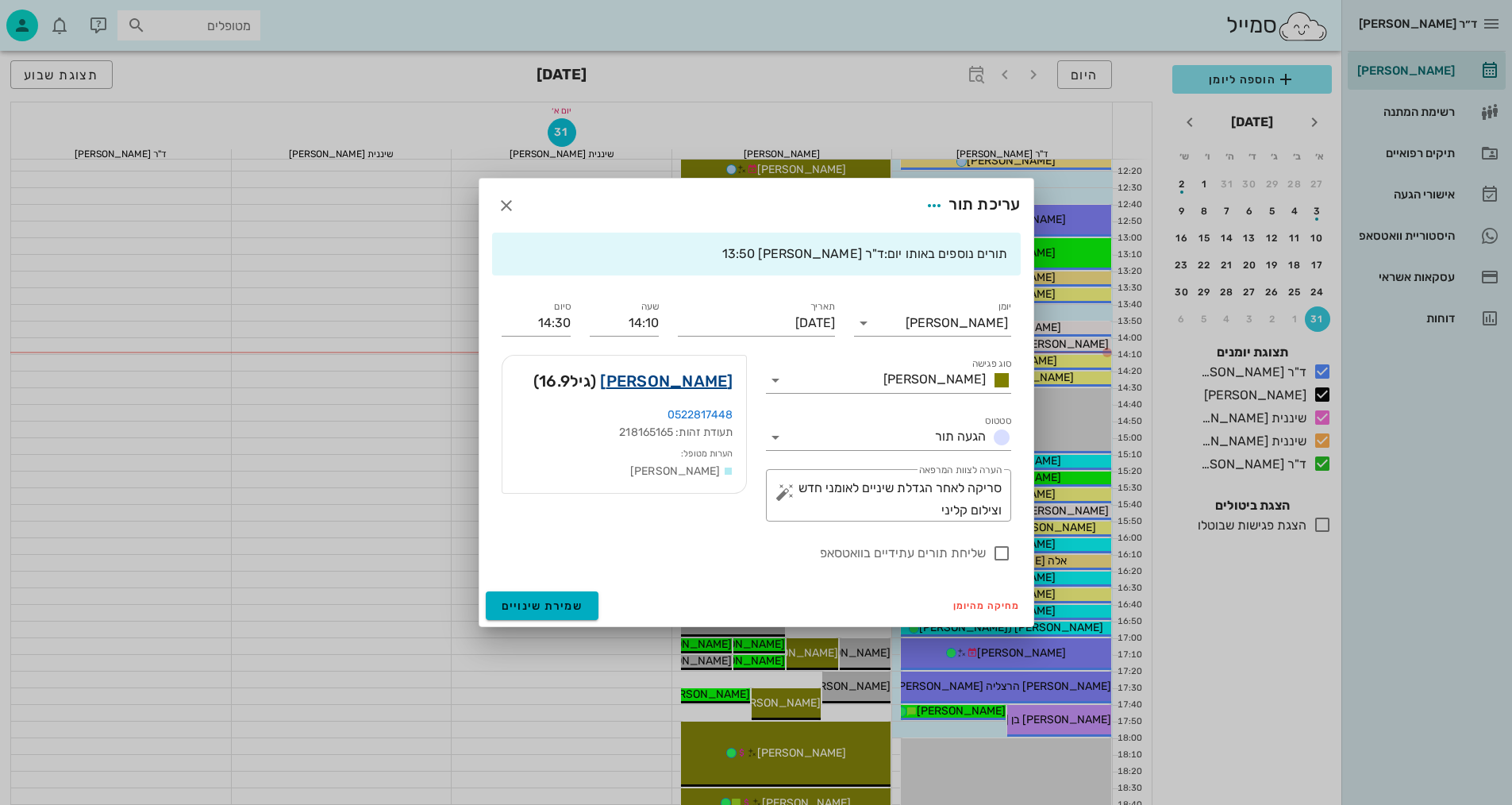
click at [711, 377] on link "[PERSON_NAME]" at bounding box center [666, 381] width 133 height 25
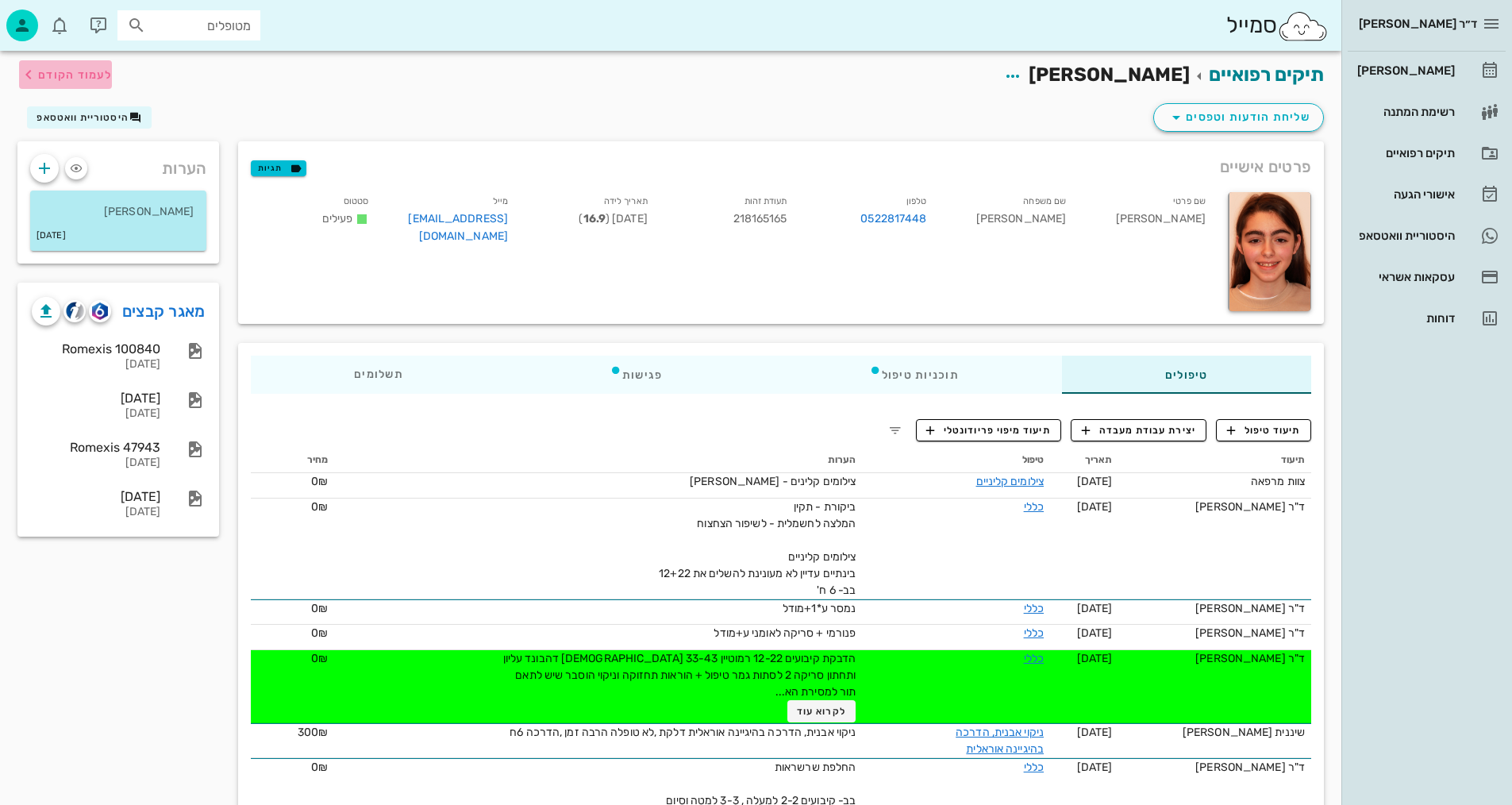
click at [48, 68] on span "לעמוד הקודם" at bounding box center [75, 74] width 73 height 13
